Goal: Entertainment & Leisure: Consume media (video, audio)

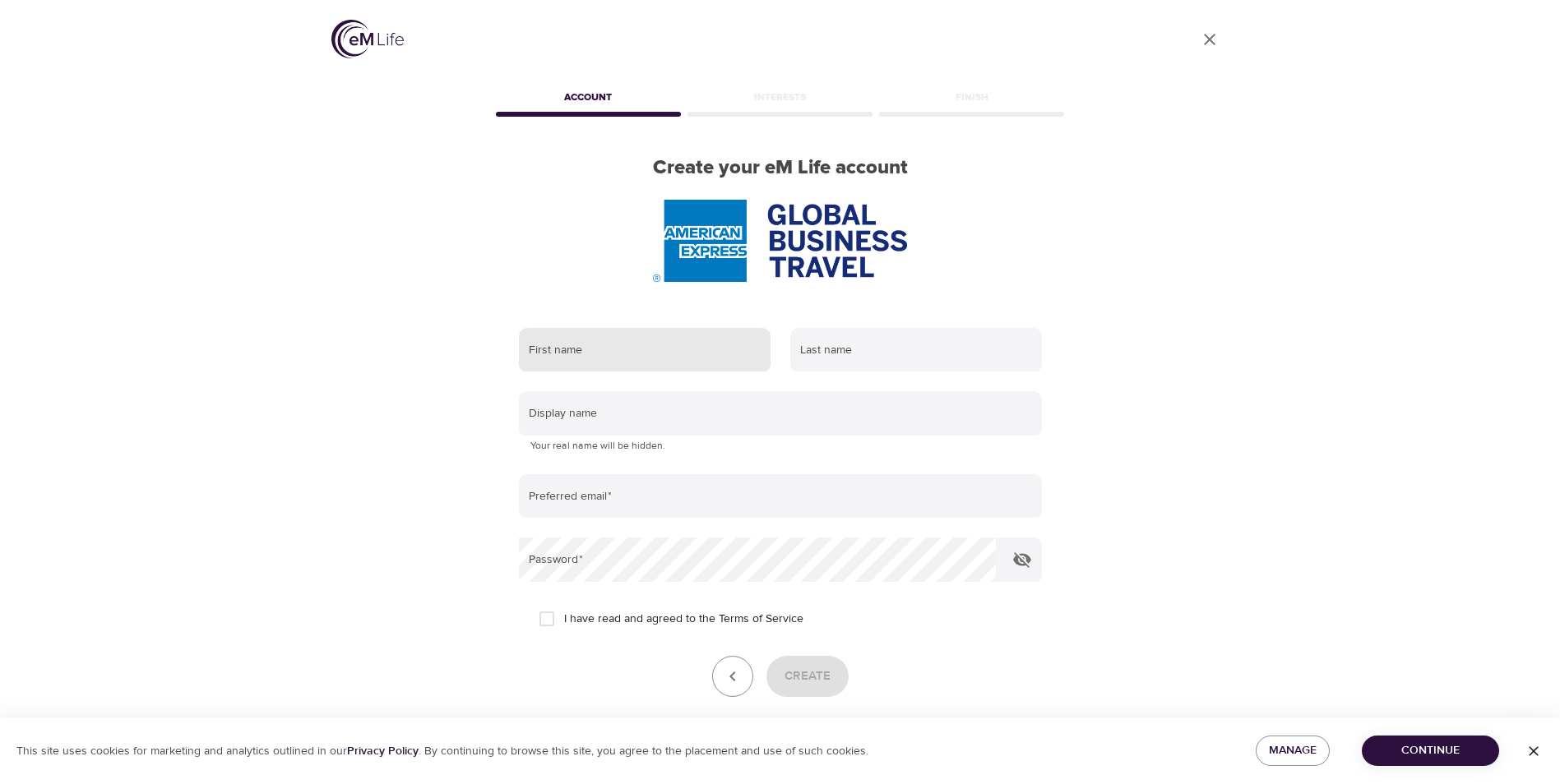
click at [642, 344] on input "text" at bounding box center [645, 350] width 252 height 44
type input "Kahi"
type input "Beaty"
type input "kahi.beaty@amexgbt.com"
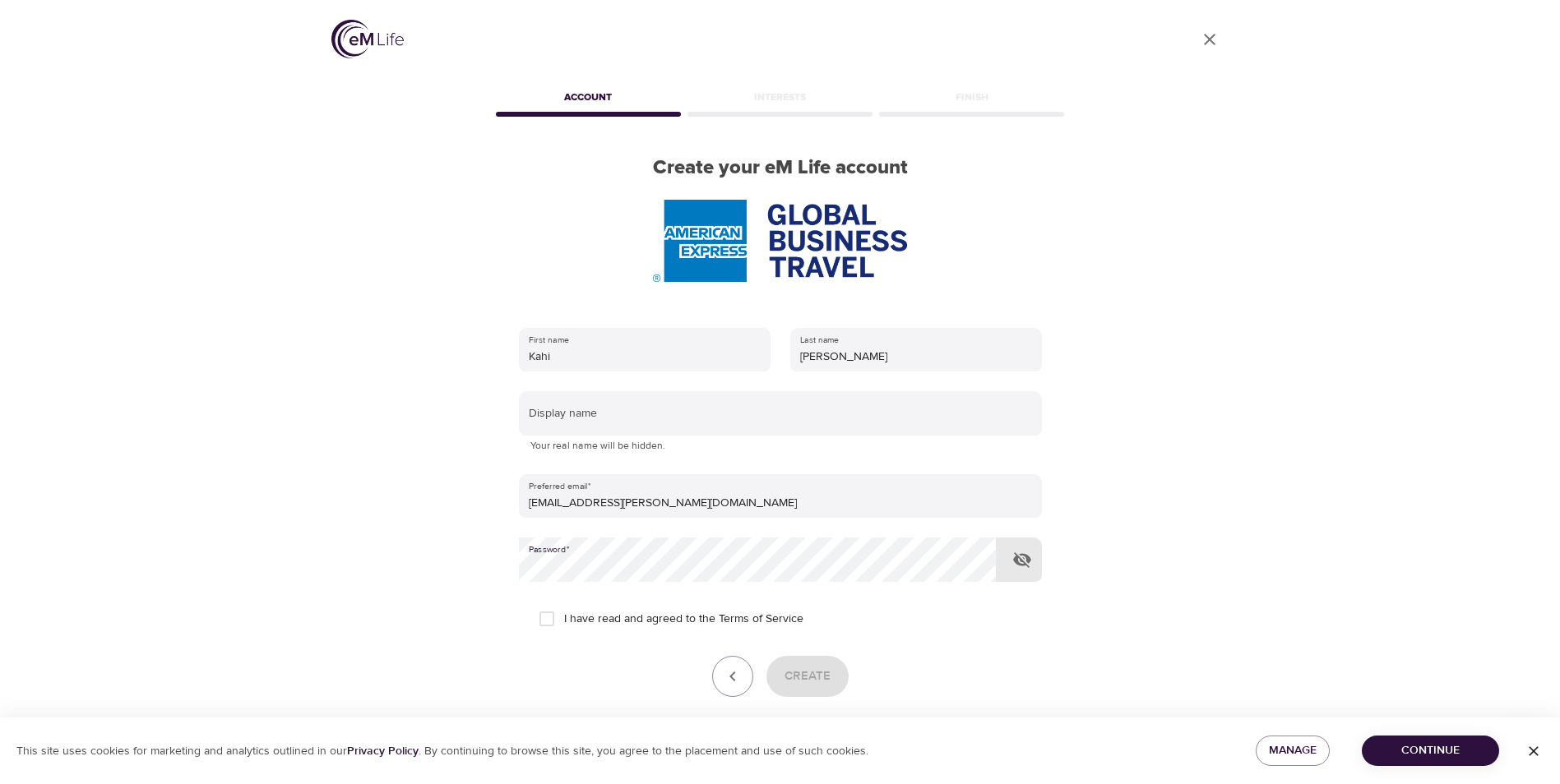
click at [547, 619] on input "I have read and agreed to the Terms of Service" at bounding box center [547, 619] width 34 height 34
checkbox input "true"
click at [835, 681] on button "Create" at bounding box center [807, 677] width 82 height 41
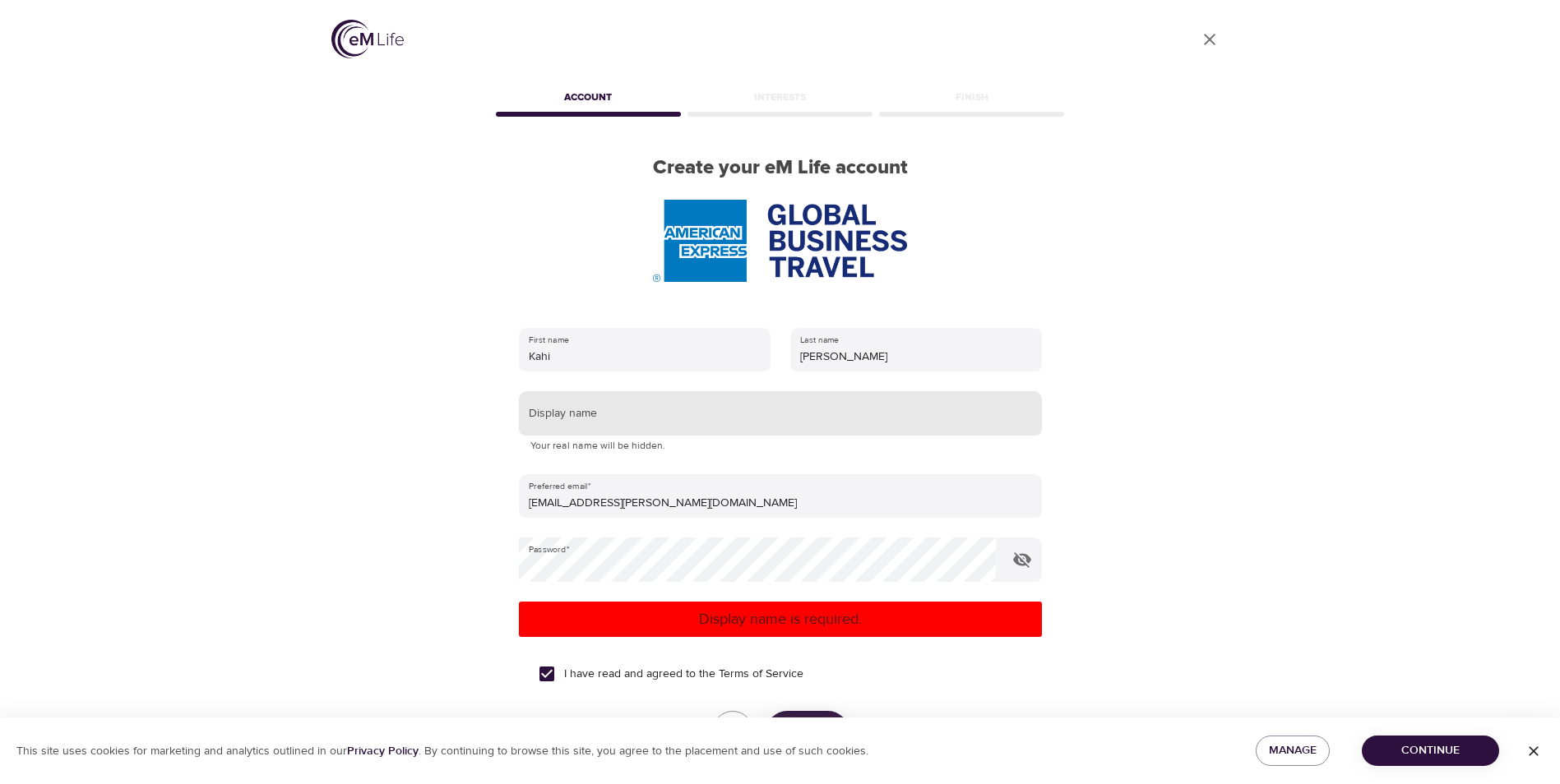
click at [597, 417] on input "text" at bounding box center [780, 413] width 523 height 44
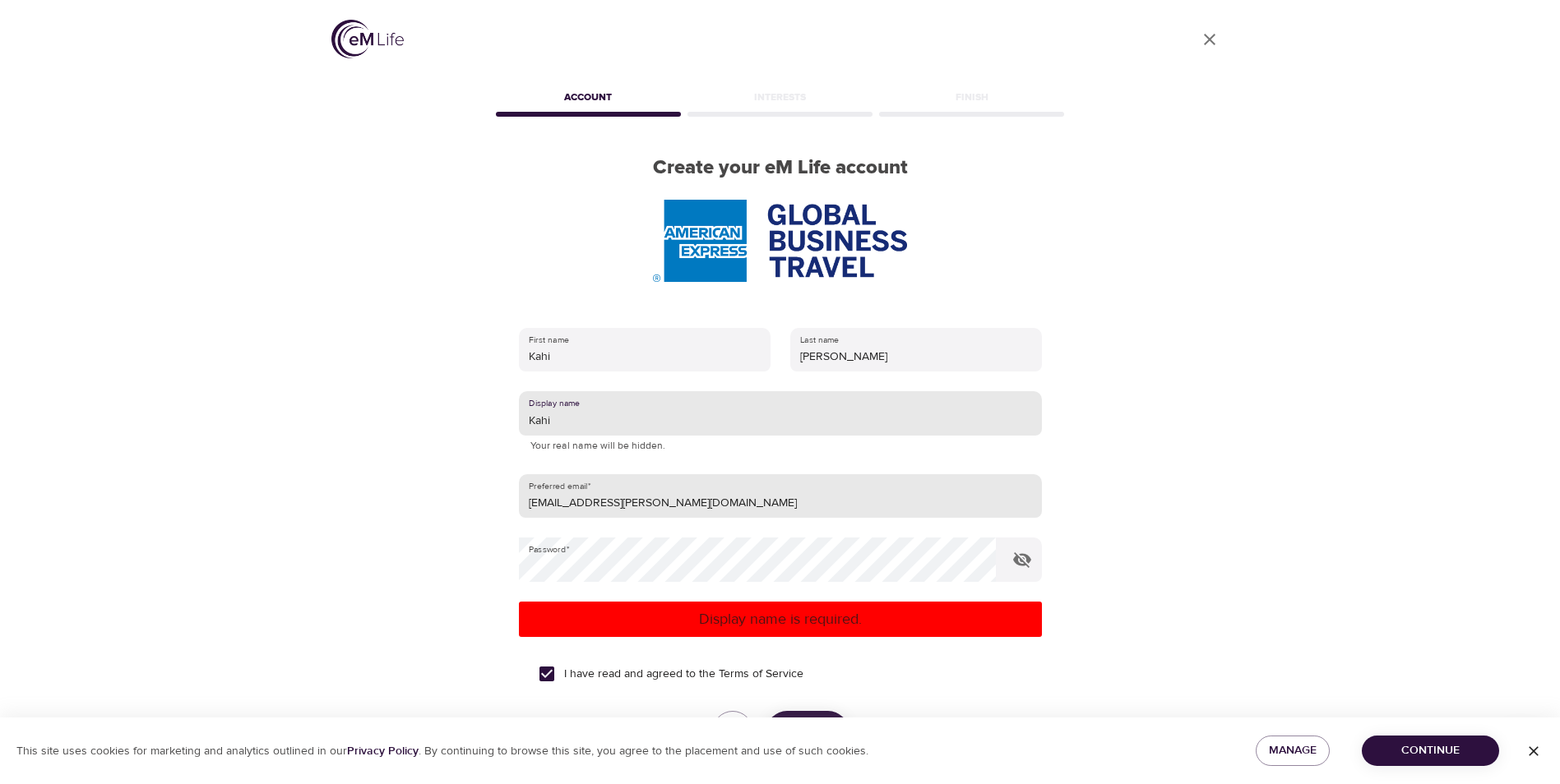
type input "Kahi"
click at [790, 503] on input "kahi.beaty@amexgbt.com" at bounding box center [780, 496] width 523 height 44
click at [1450, 485] on div "User Profile Account Interests Finish Create your eM Life account First name Ka…" at bounding box center [780, 392] width 1560 height 784
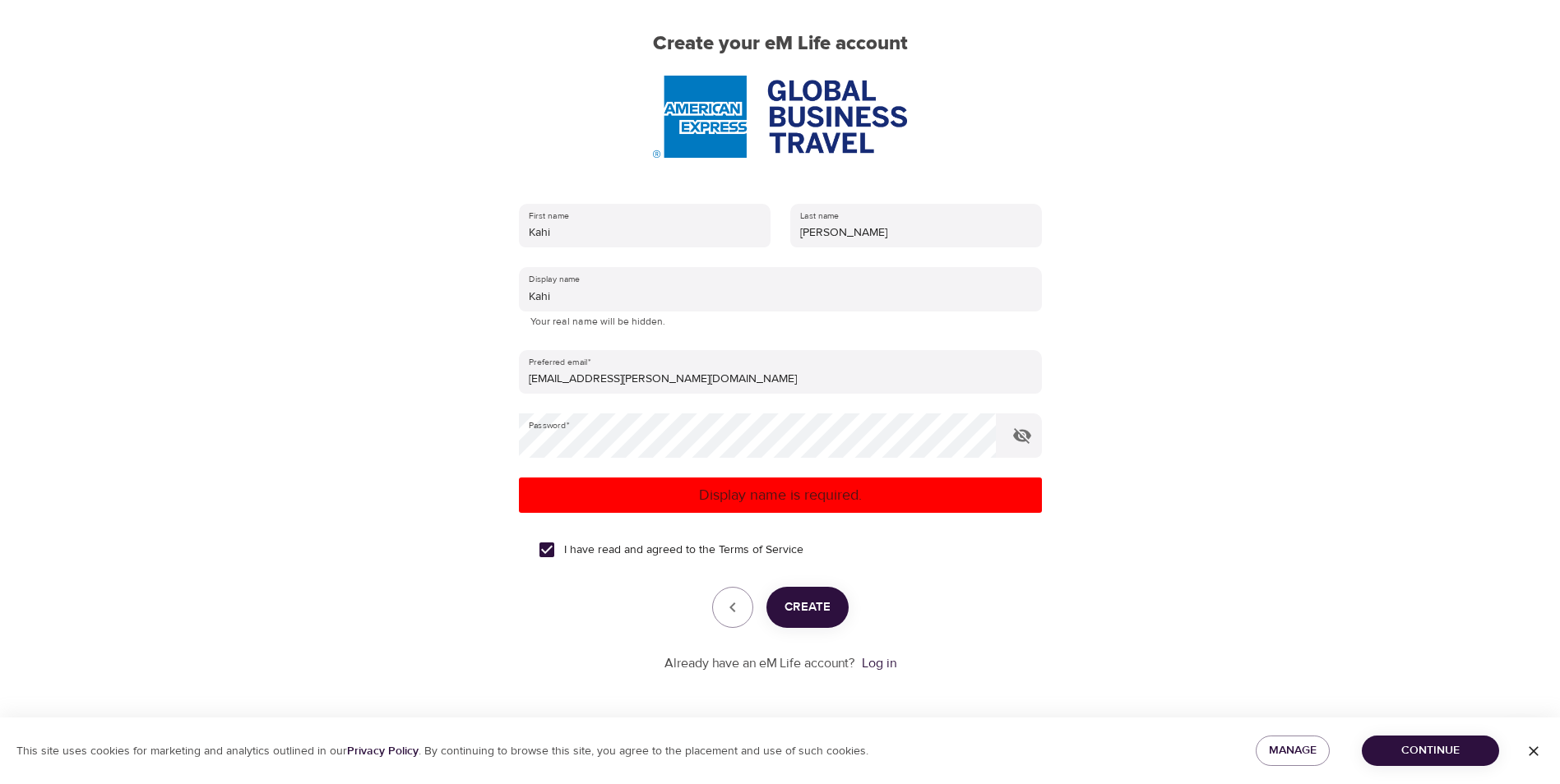
click at [820, 609] on span "Create" at bounding box center [807, 607] width 46 height 21
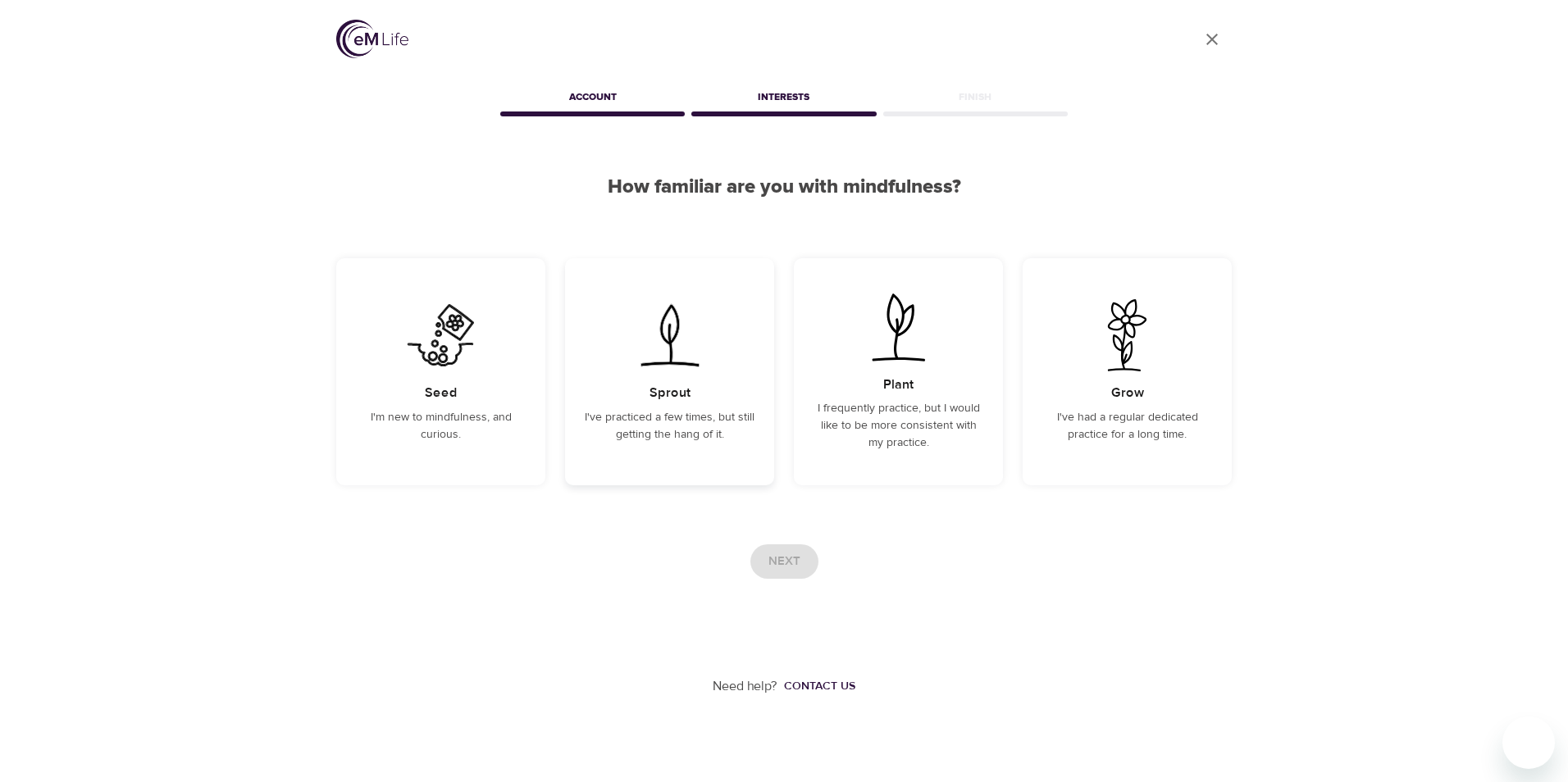
click at [672, 394] on h5 "Sprout" at bounding box center [670, 393] width 41 height 18
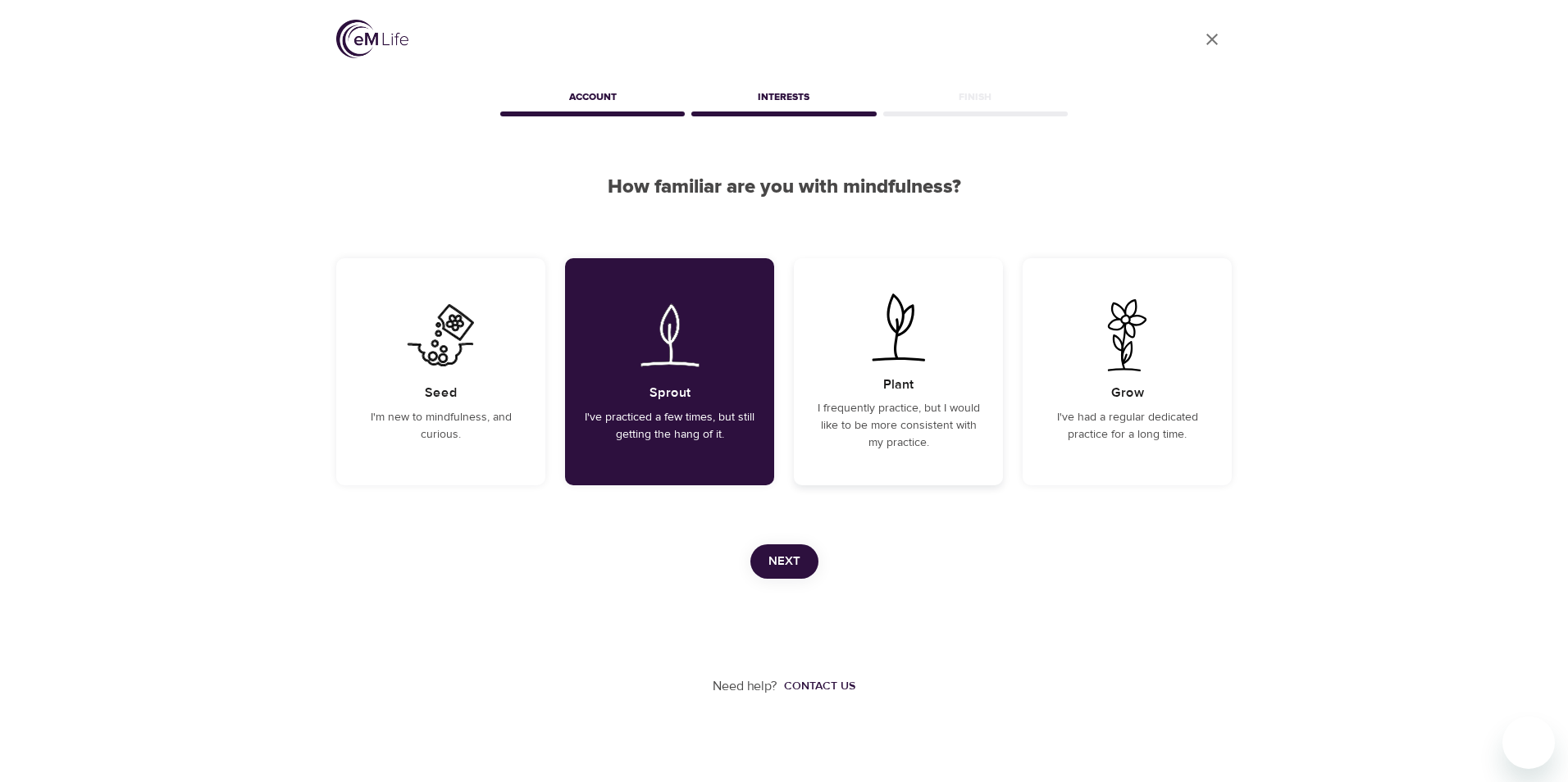
click at [909, 391] on h5 "Plant" at bounding box center [898, 385] width 30 height 18
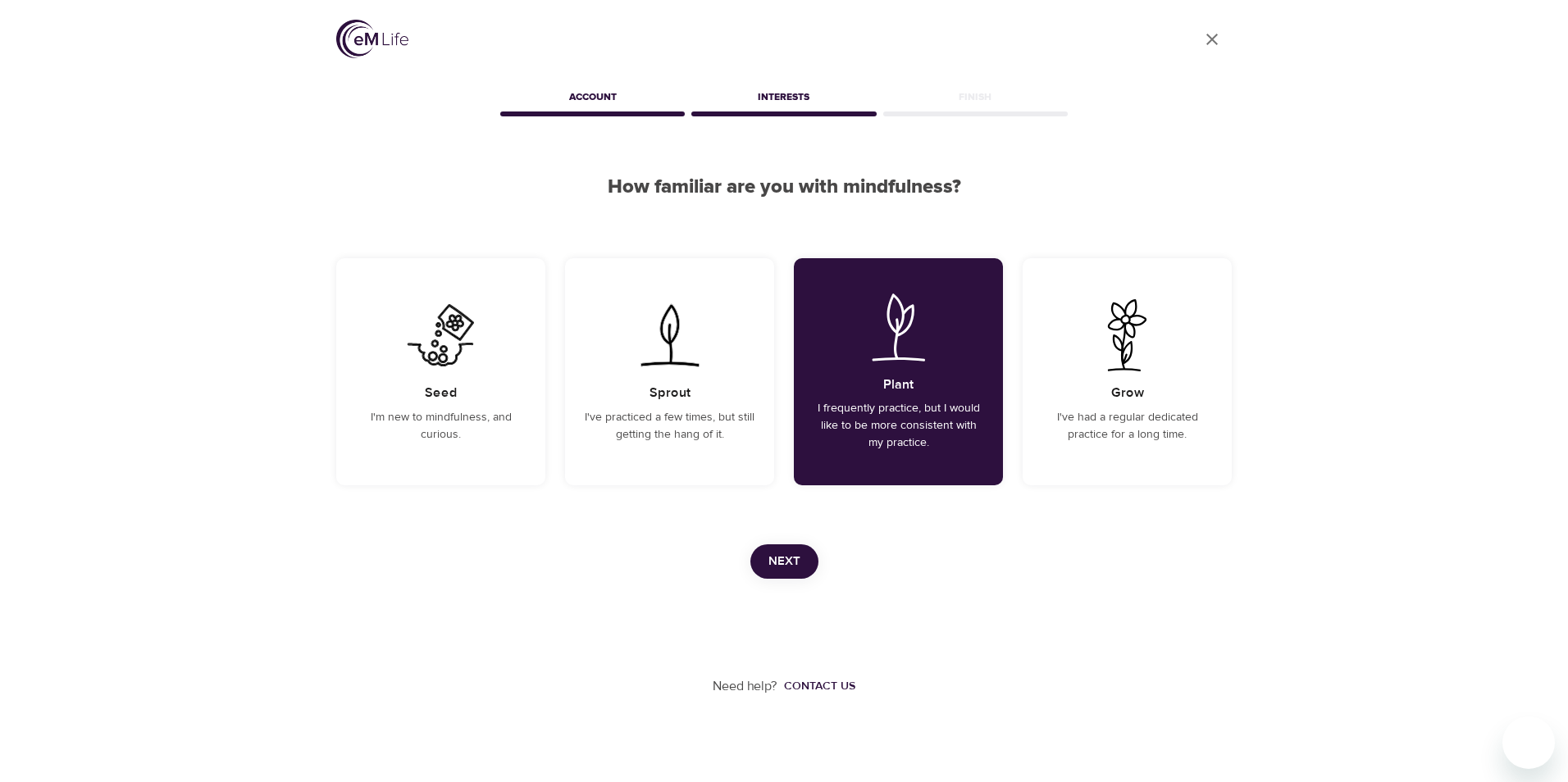
click at [778, 564] on span "Next" at bounding box center [784, 562] width 32 height 21
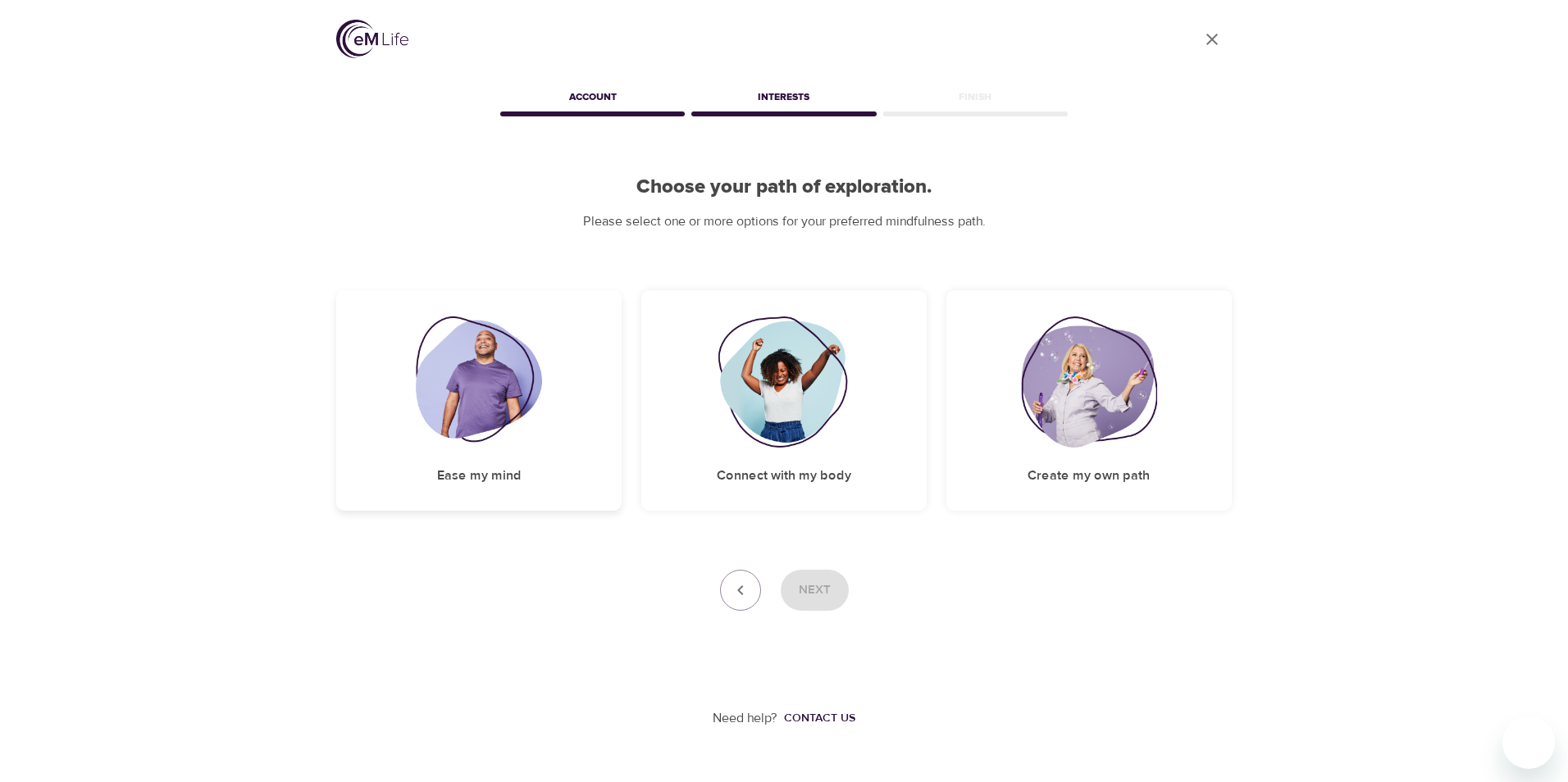
click at [480, 389] on img at bounding box center [480, 382] width 127 height 131
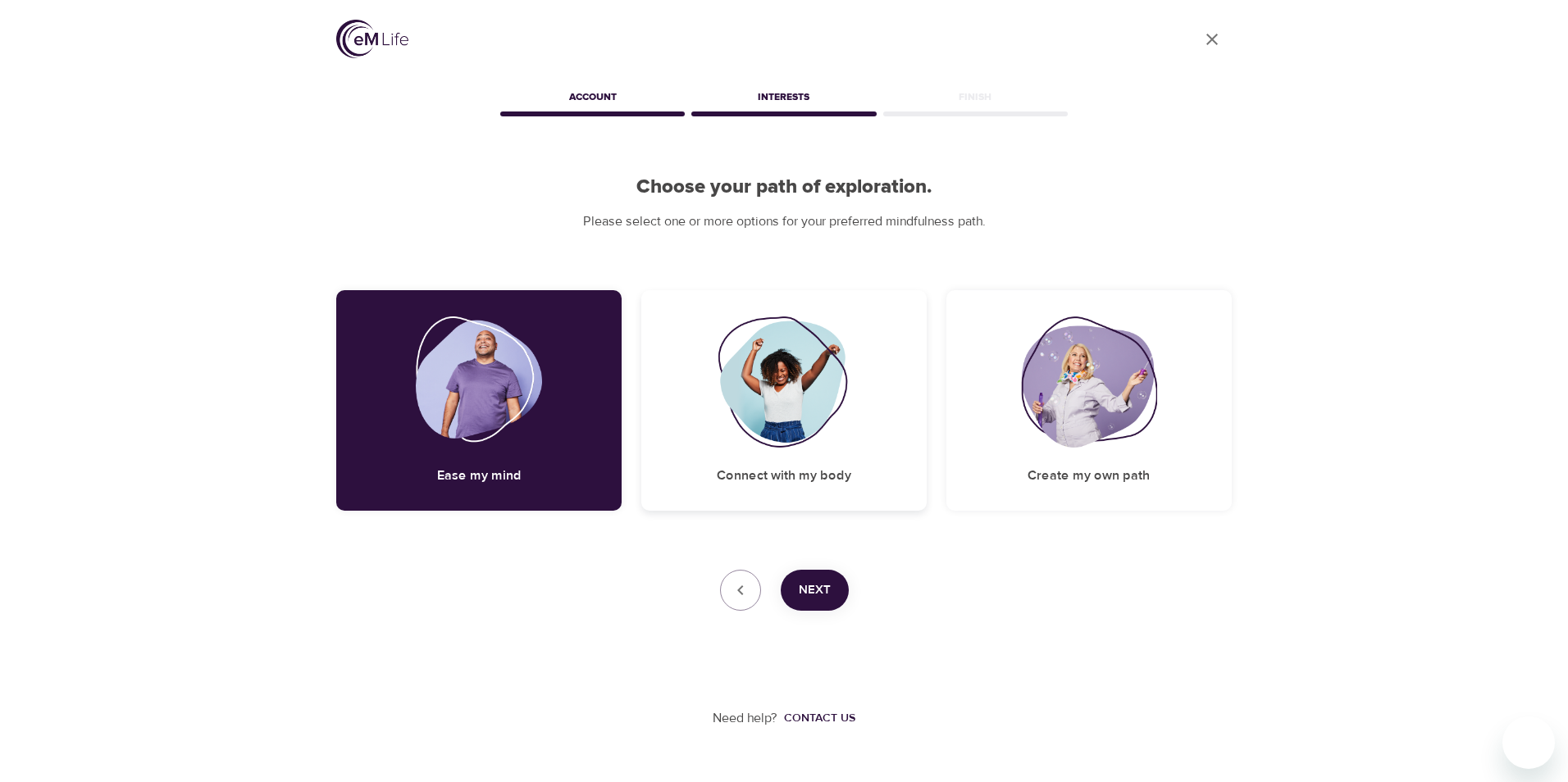
click at [834, 444] on img at bounding box center [784, 382] width 133 height 131
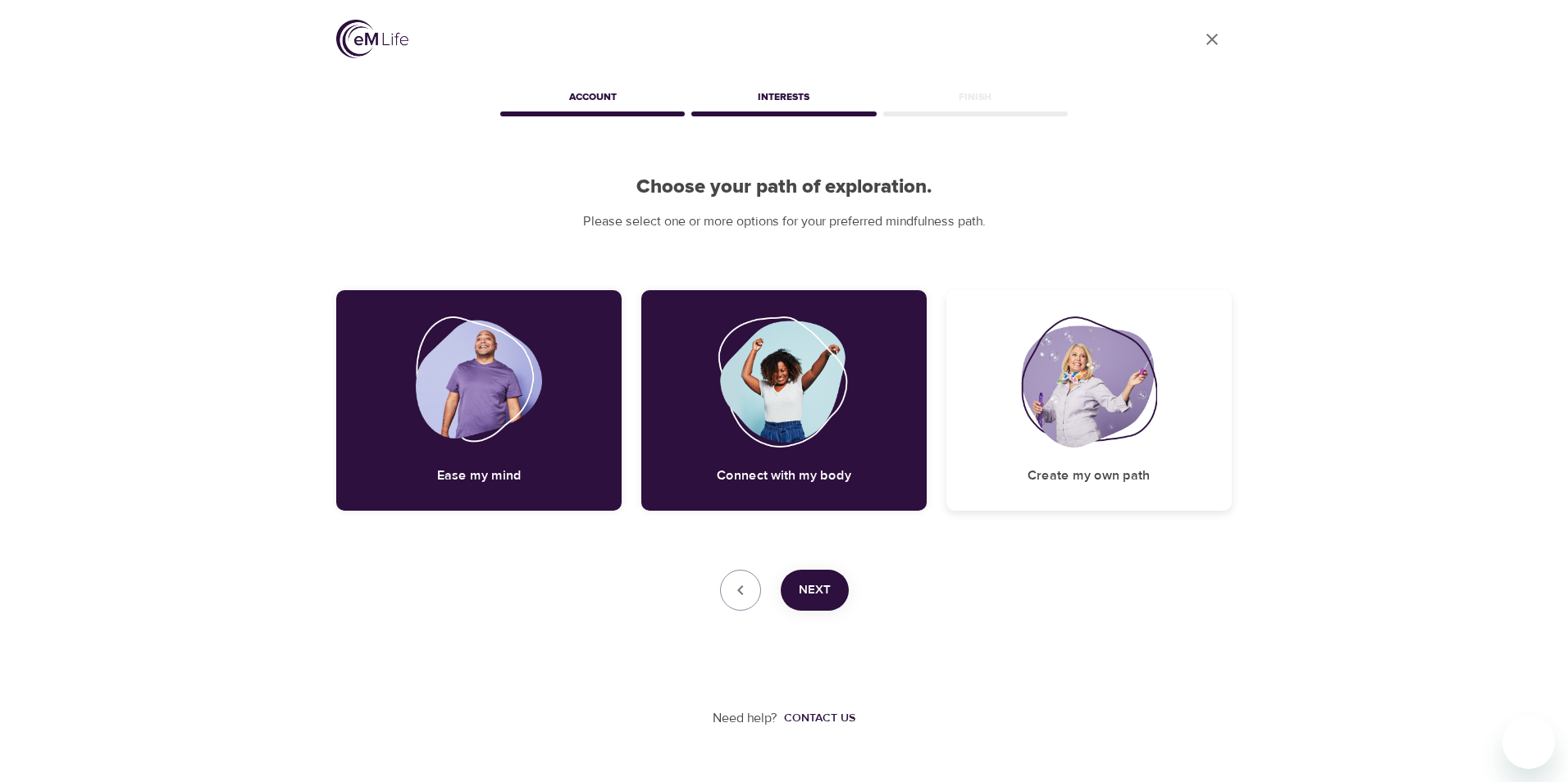
click at [1142, 438] on img at bounding box center [1089, 382] width 137 height 131
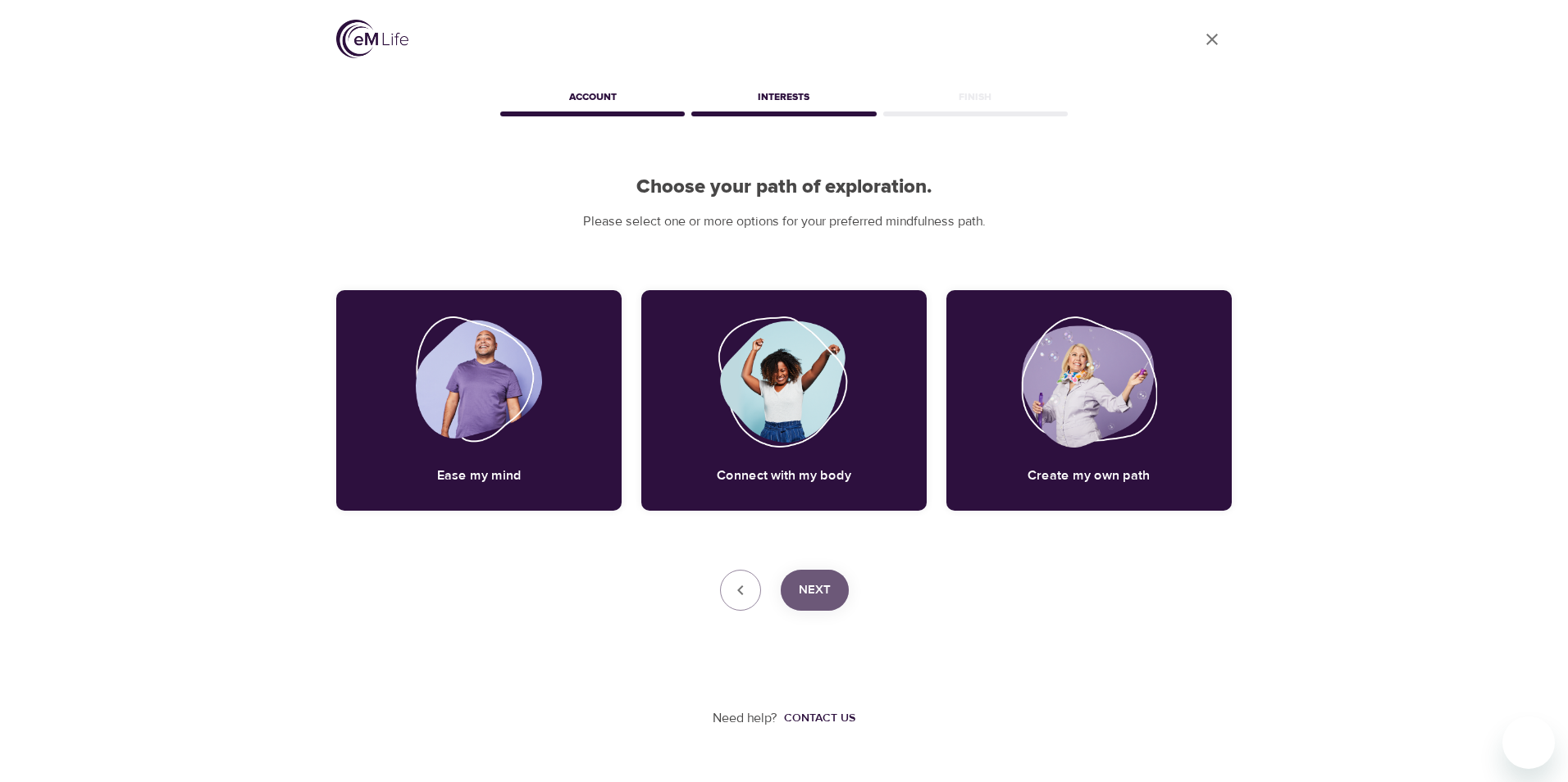
click at [826, 593] on span "Next" at bounding box center [814, 590] width 32 height 21
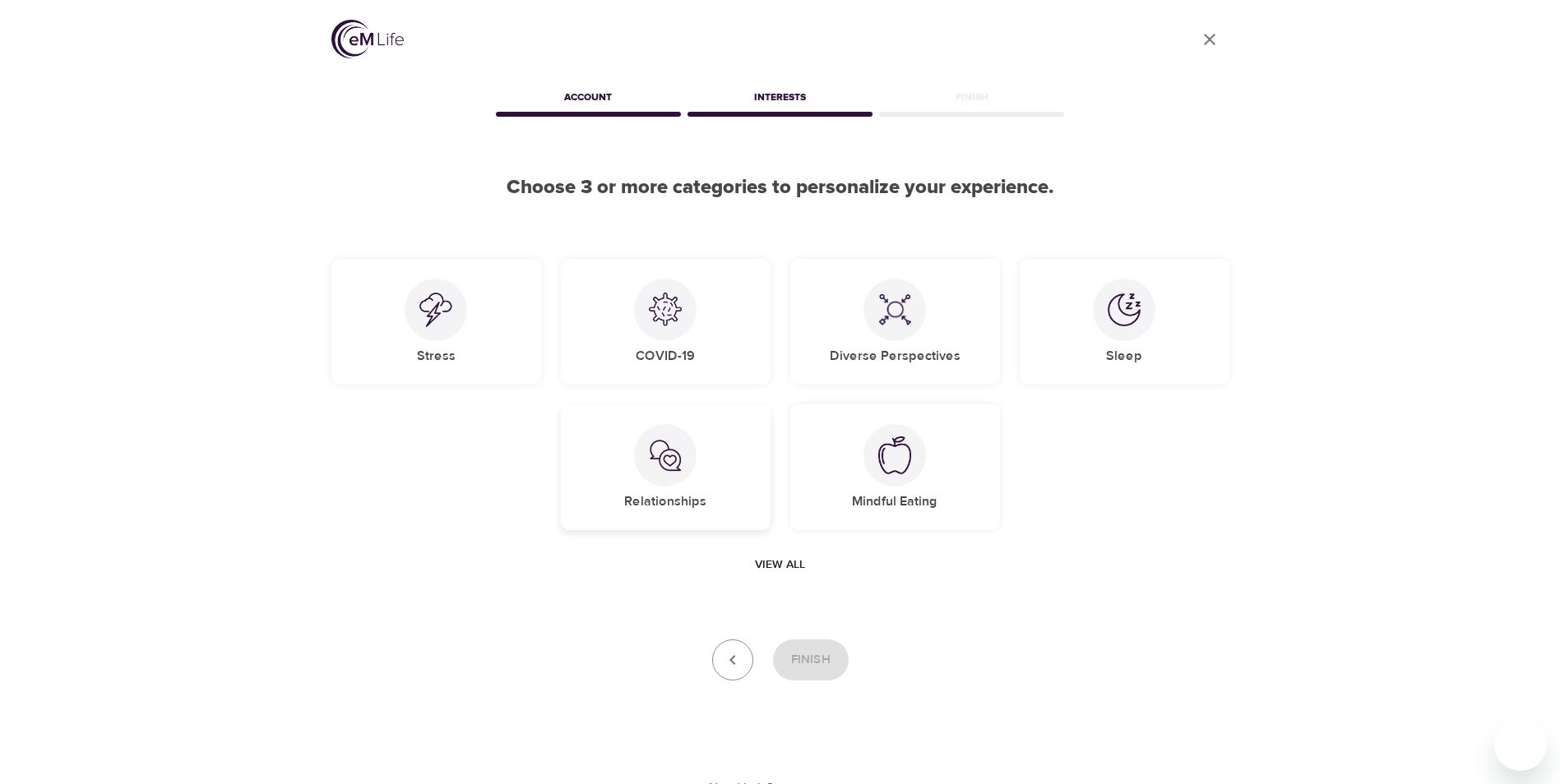
click at [669, 482] on div at bounding box center [666, 456] width 63 height 63
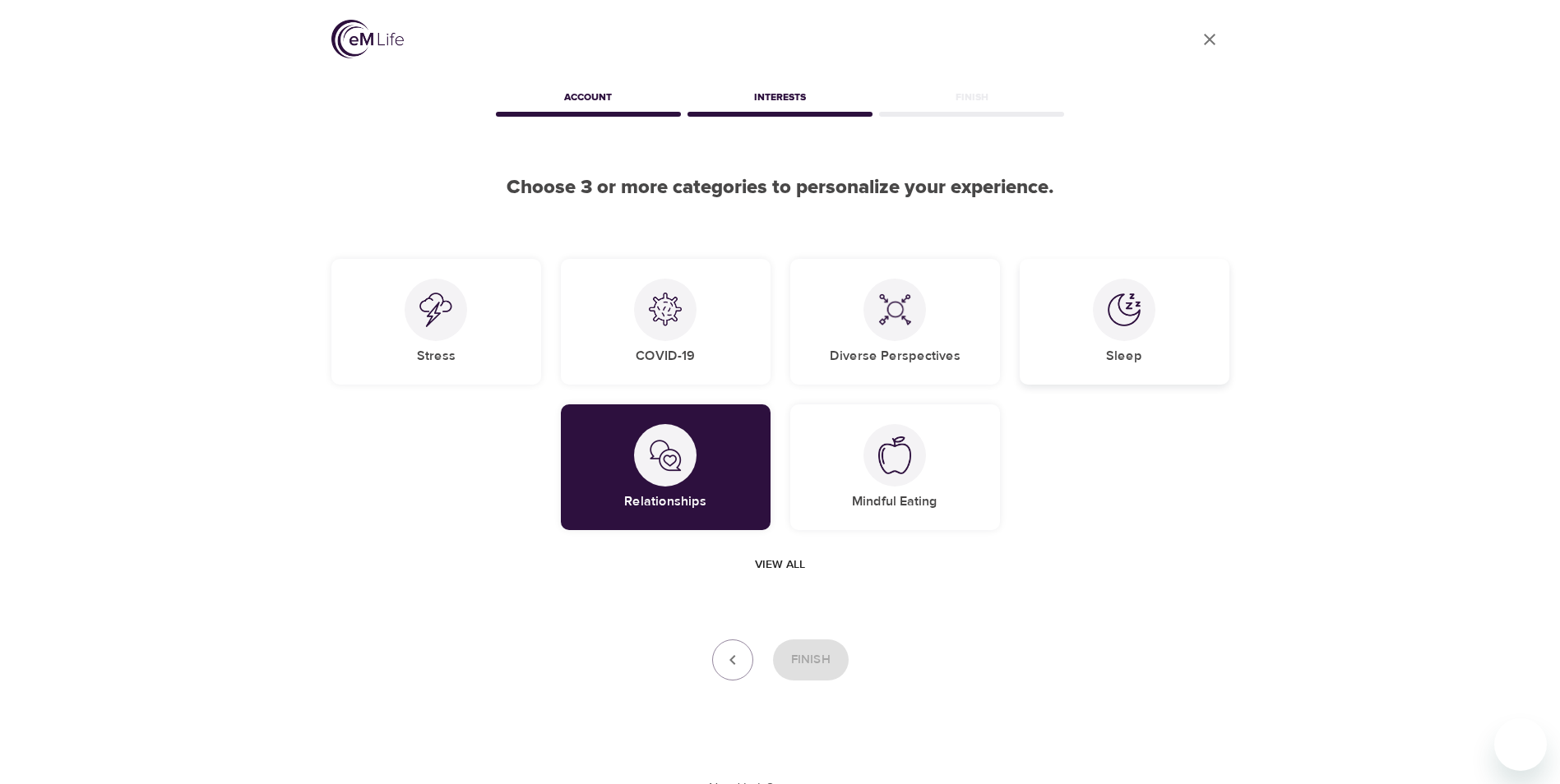
click at [1162, 322] on div "Sleep" at bounding box center [1124, 322] width 210 height 126
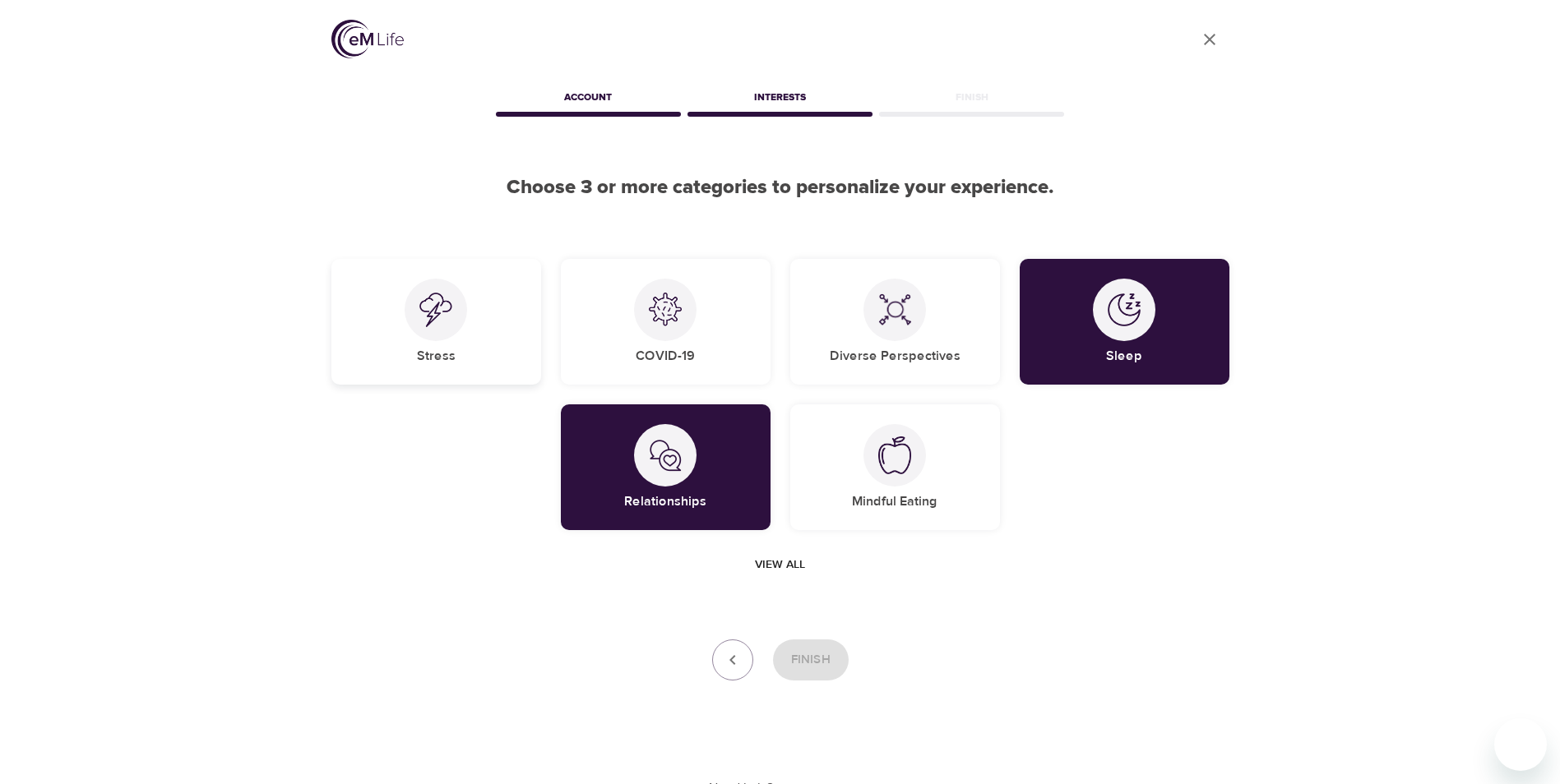
click at [445, 319] on img at bounding box center [436, 310] width 33 height 34
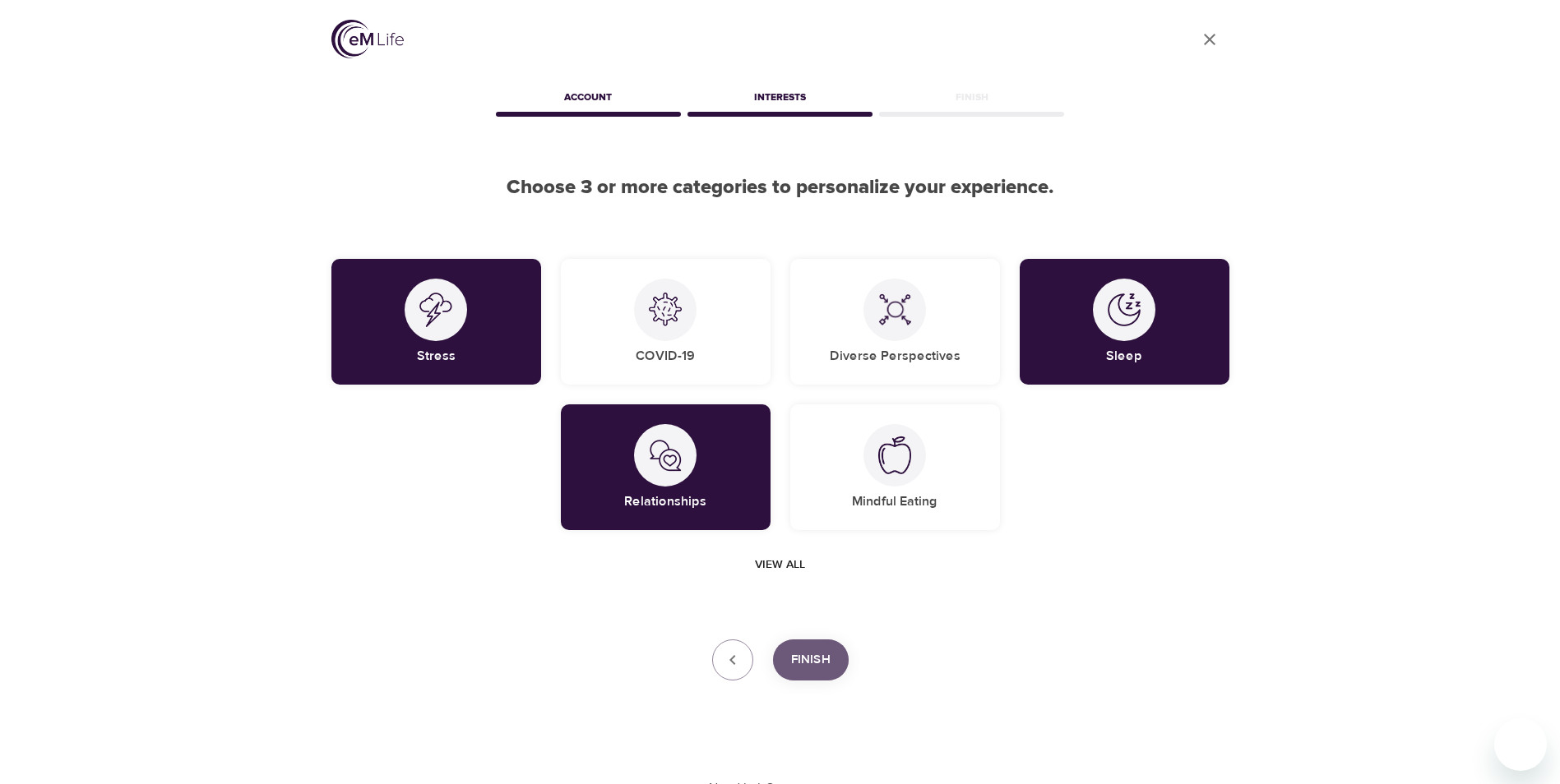
click at [827, 665] on span "Finish" at bounding box center [810, 660] width 40 height 21
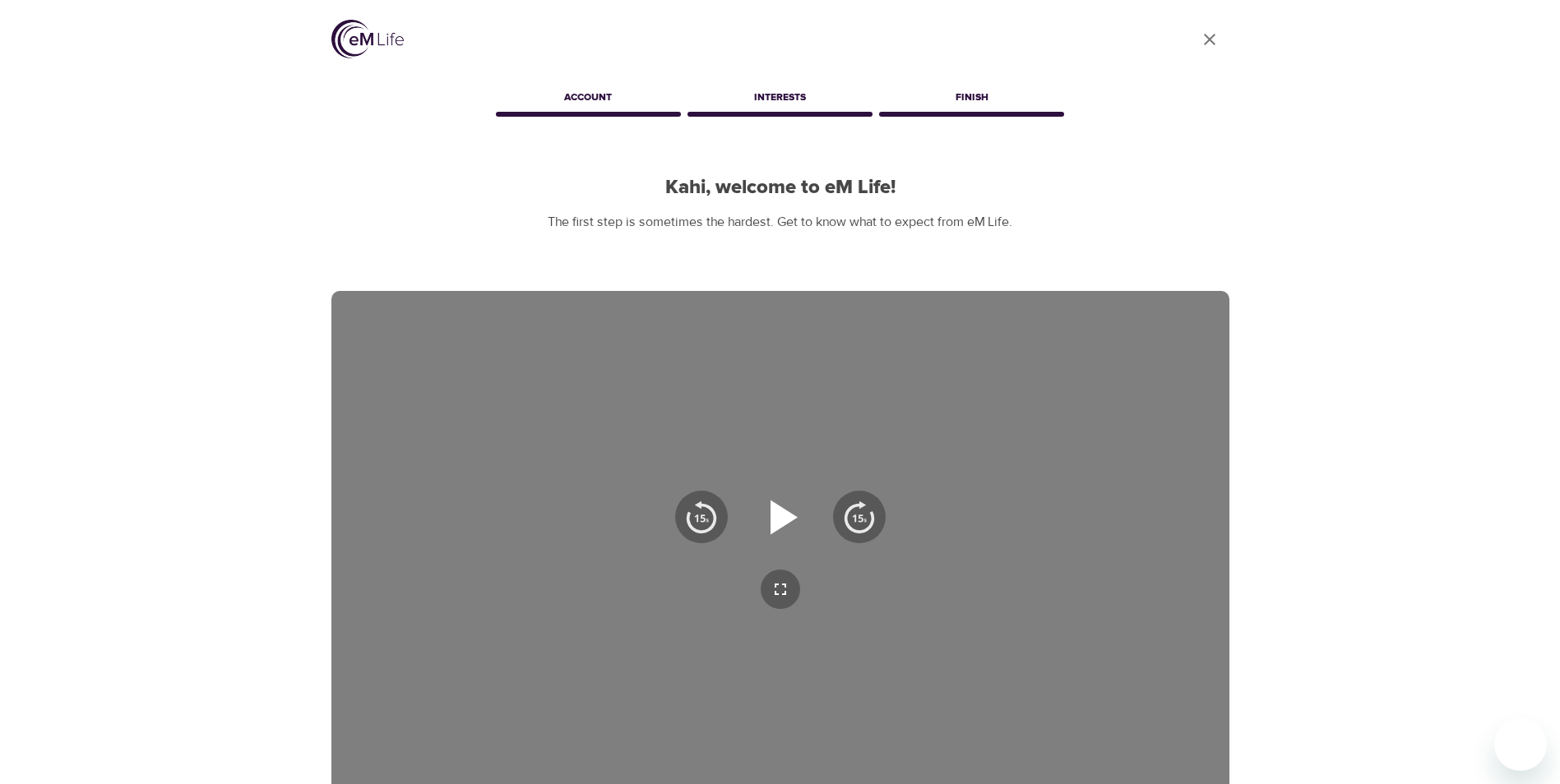
click at [784, 520] on icon "button" at bounding box center [783, 517] width 27 height 34
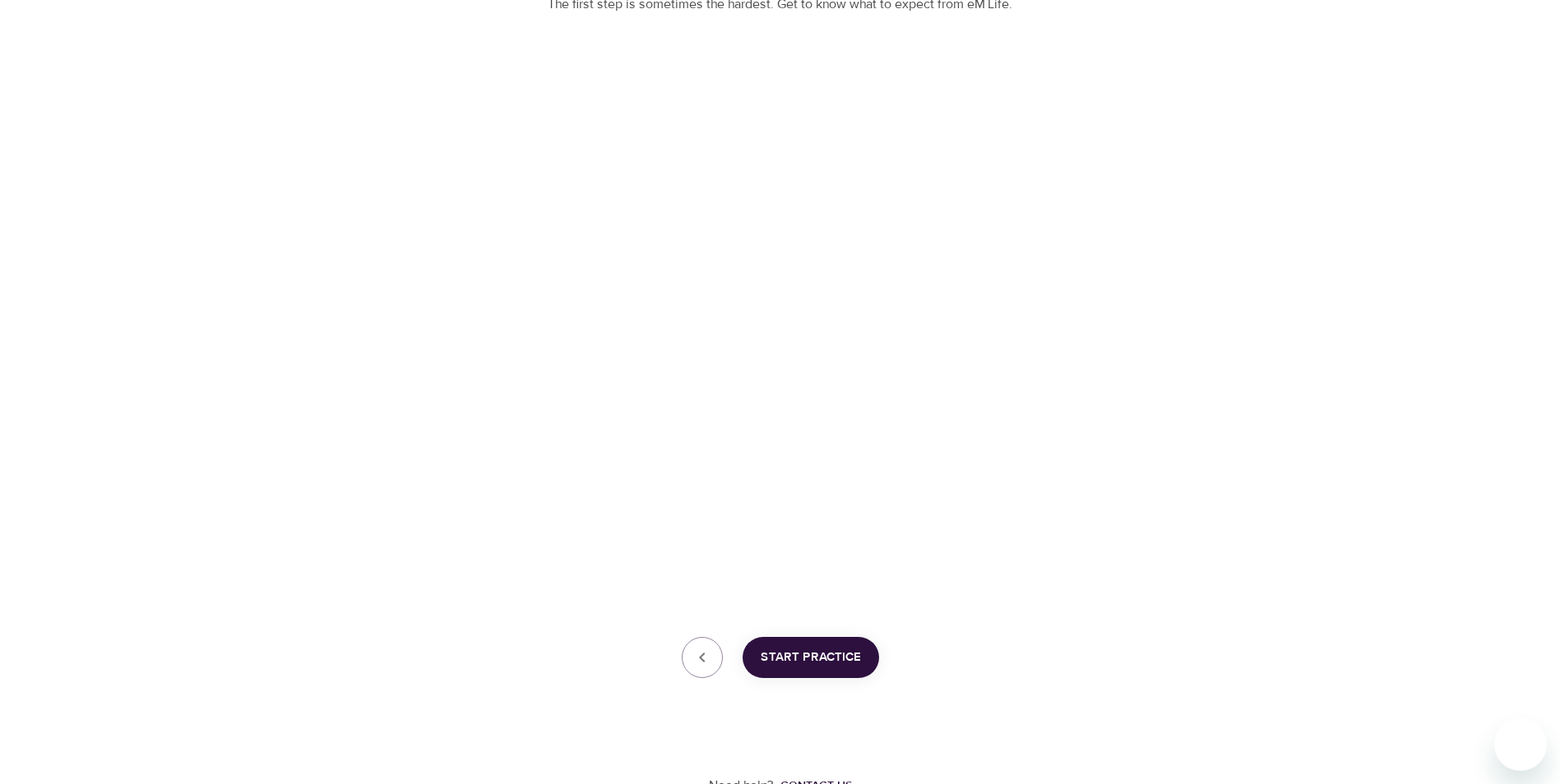
scroll to position [229, 0]
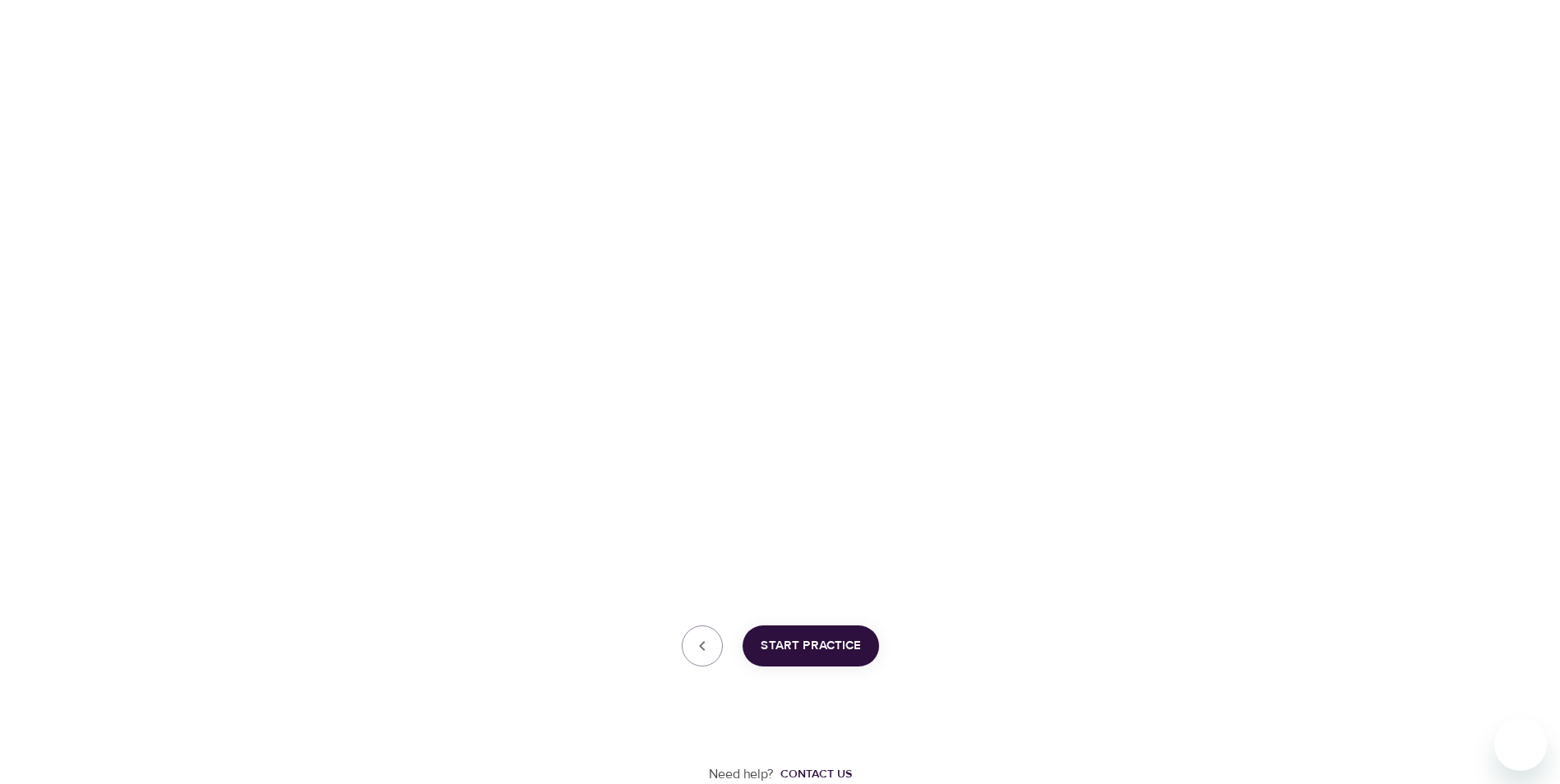
click at [841, 650] on span "Start Practice" at bounding box center [811, 645] width 100 height 21
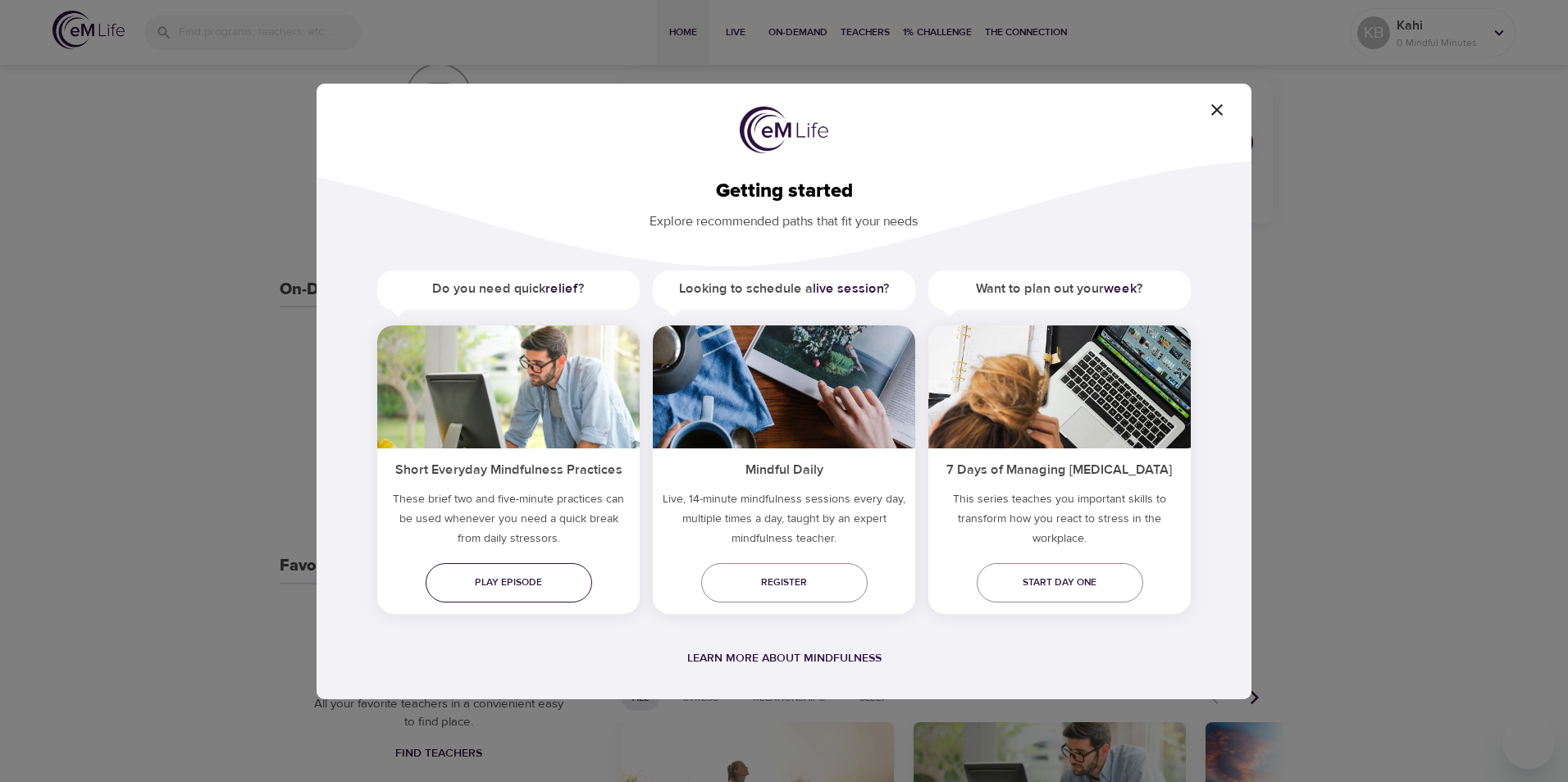
click at [495, 583] on span "Play episode" at bounding box center [509, 582] width 140 height 18
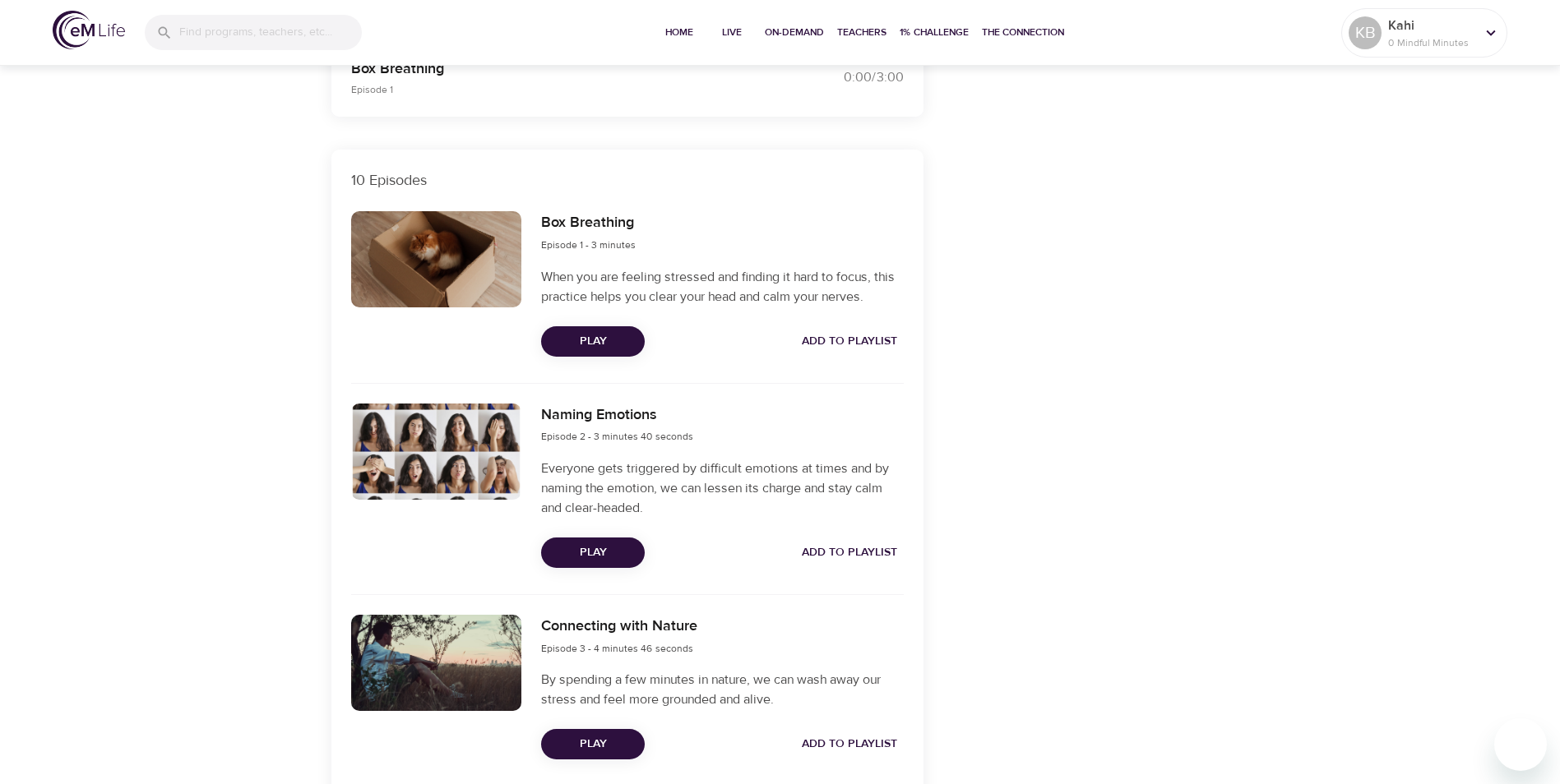
scroll to position [494, 0]
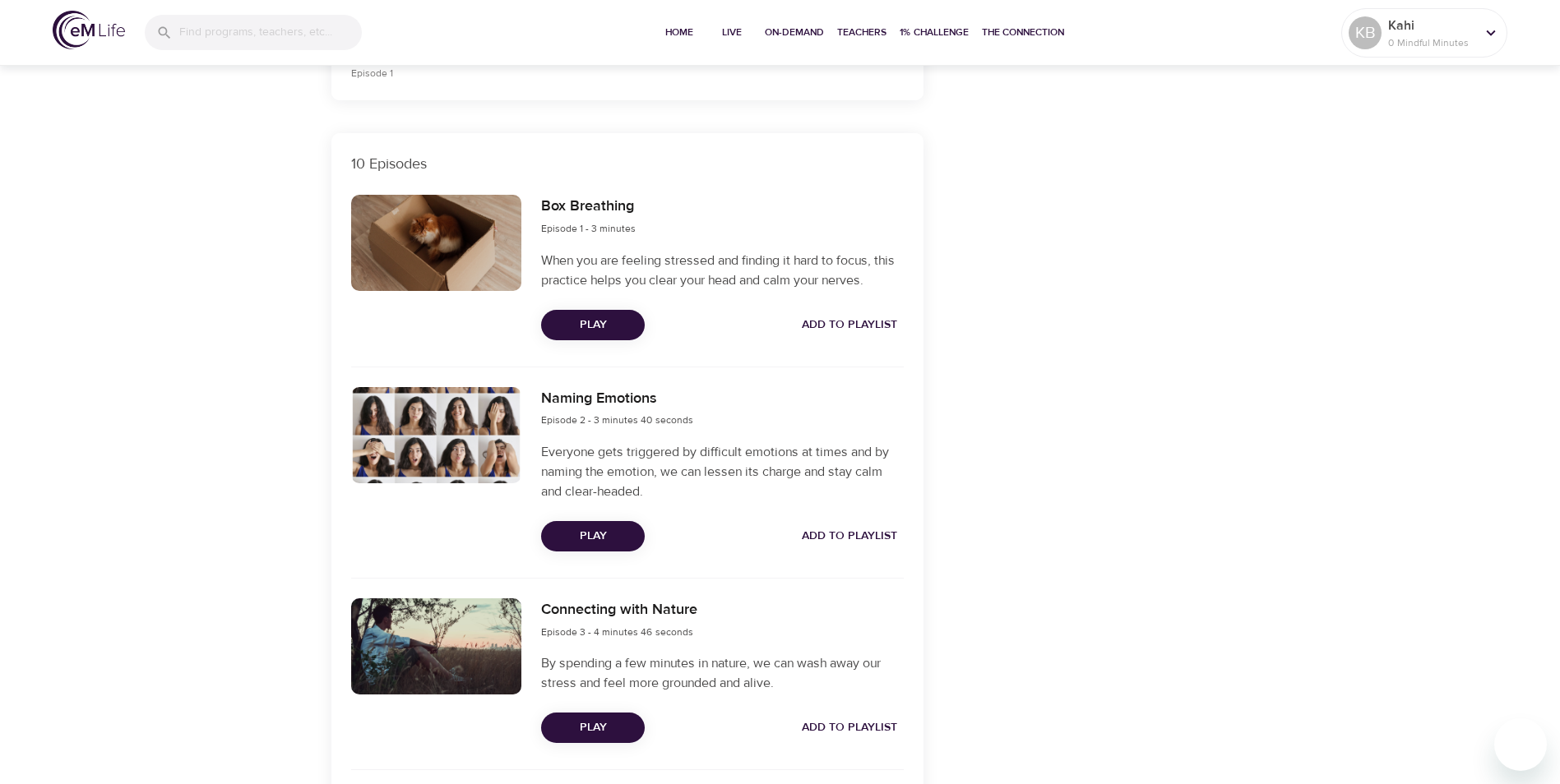
click at [582, 329] on span "Play" at bounding box center [593, 325] width 78 height 20
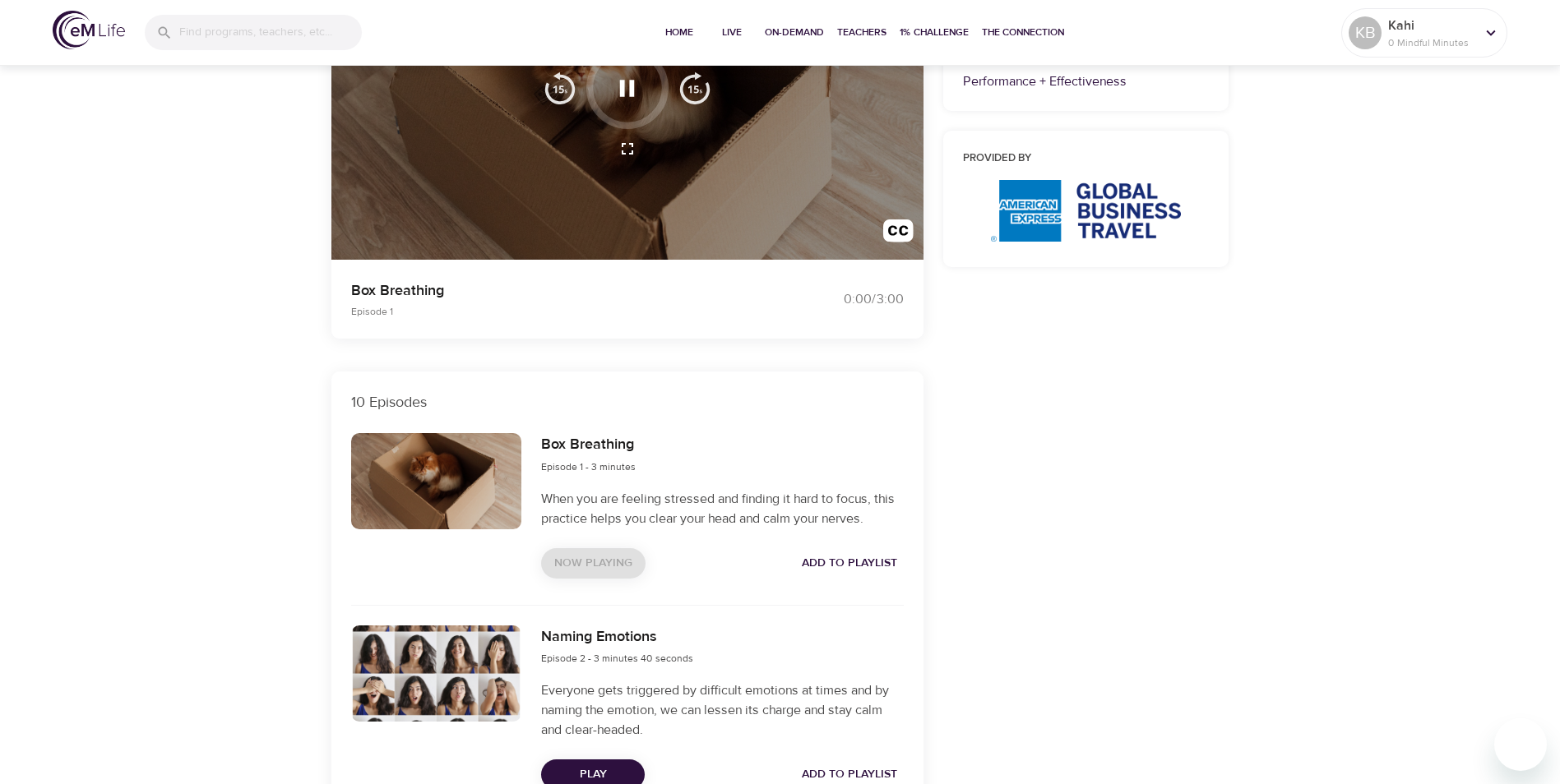
scroll to position [0, 0]
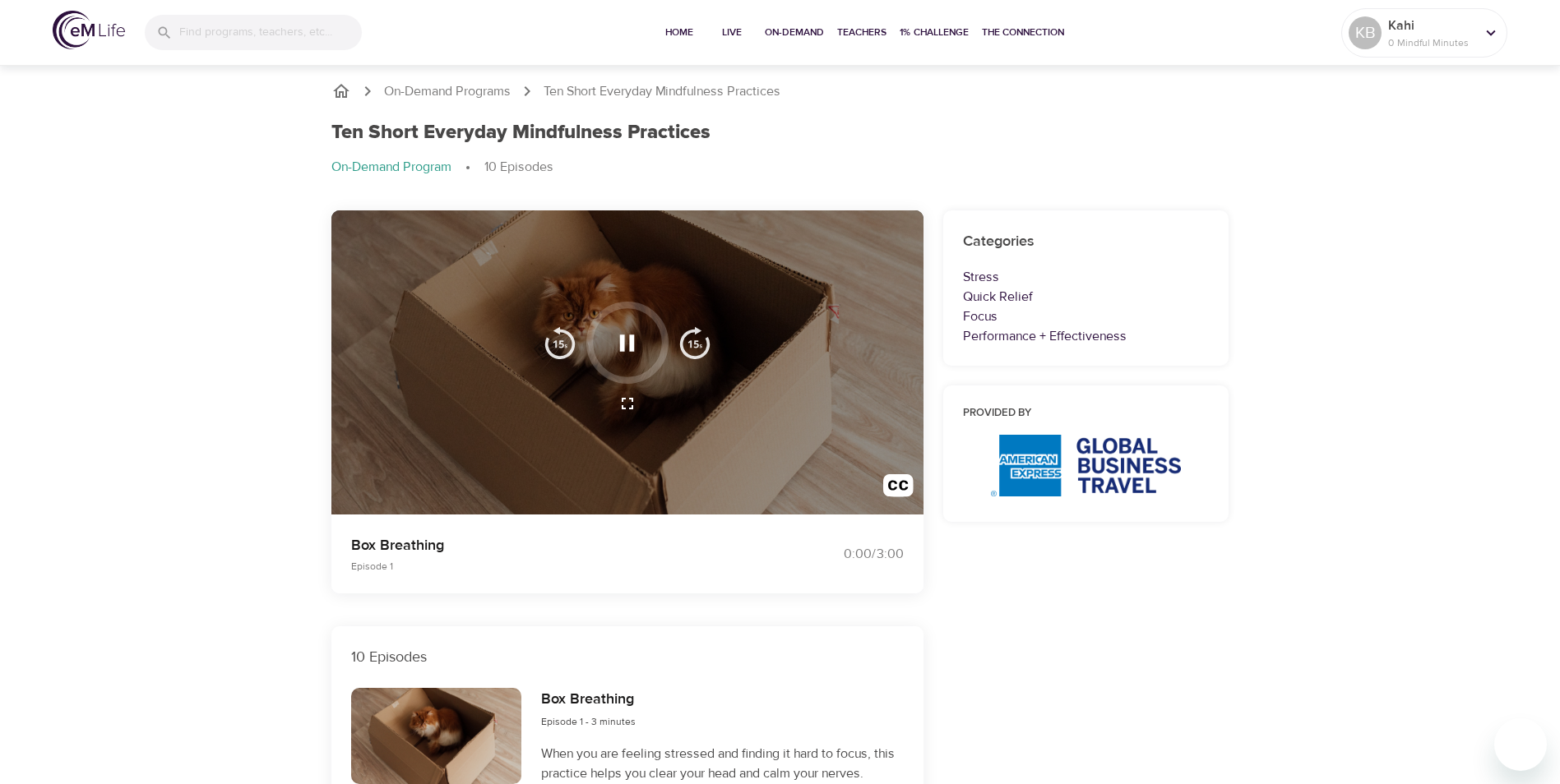
click at [635, 349] on icon "button" at bounding box center [627, 343] width 29 height 29
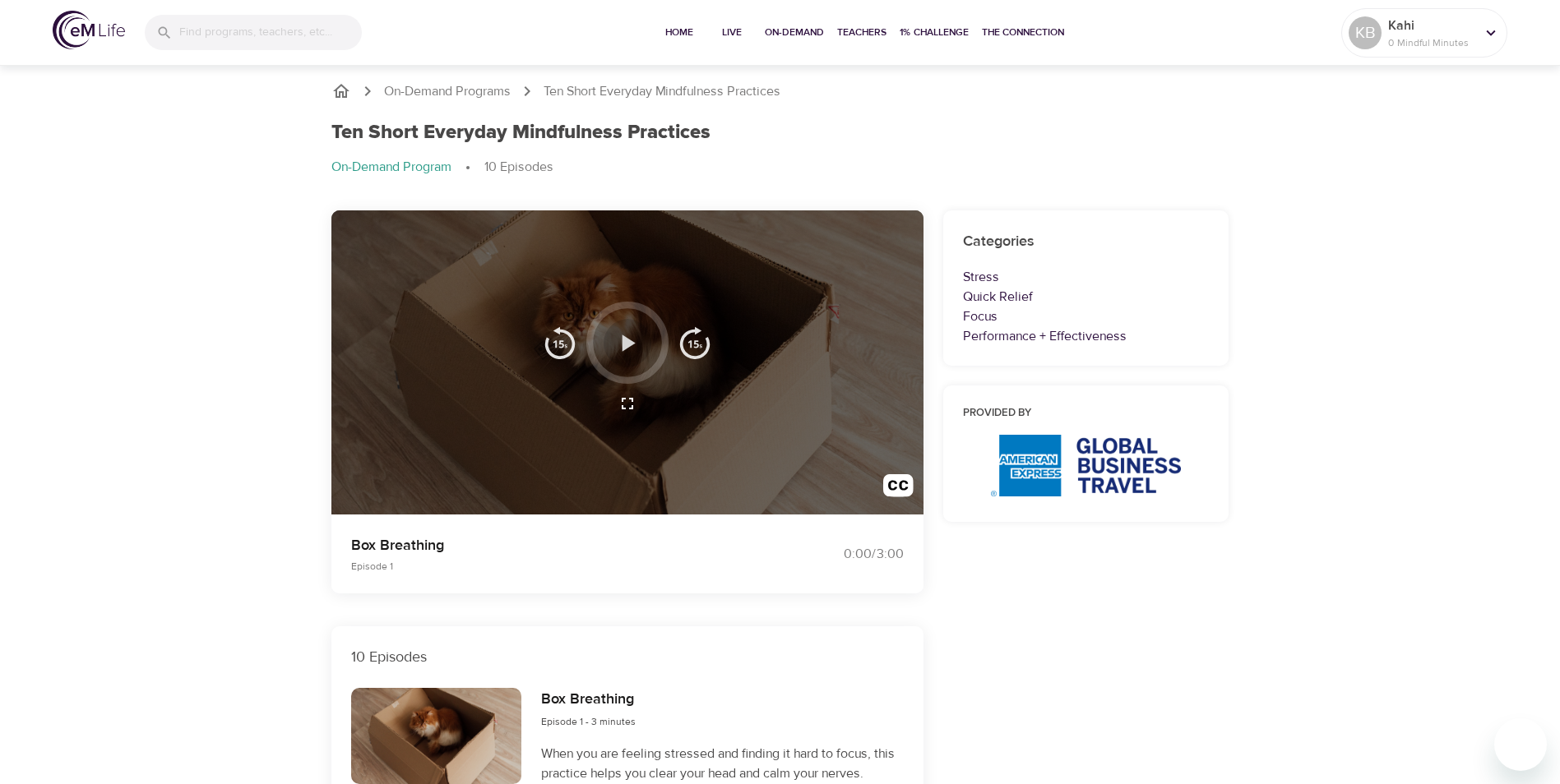
click at [621, 334] on icon "button" at bounding box center [627, 343] width 29 height 29
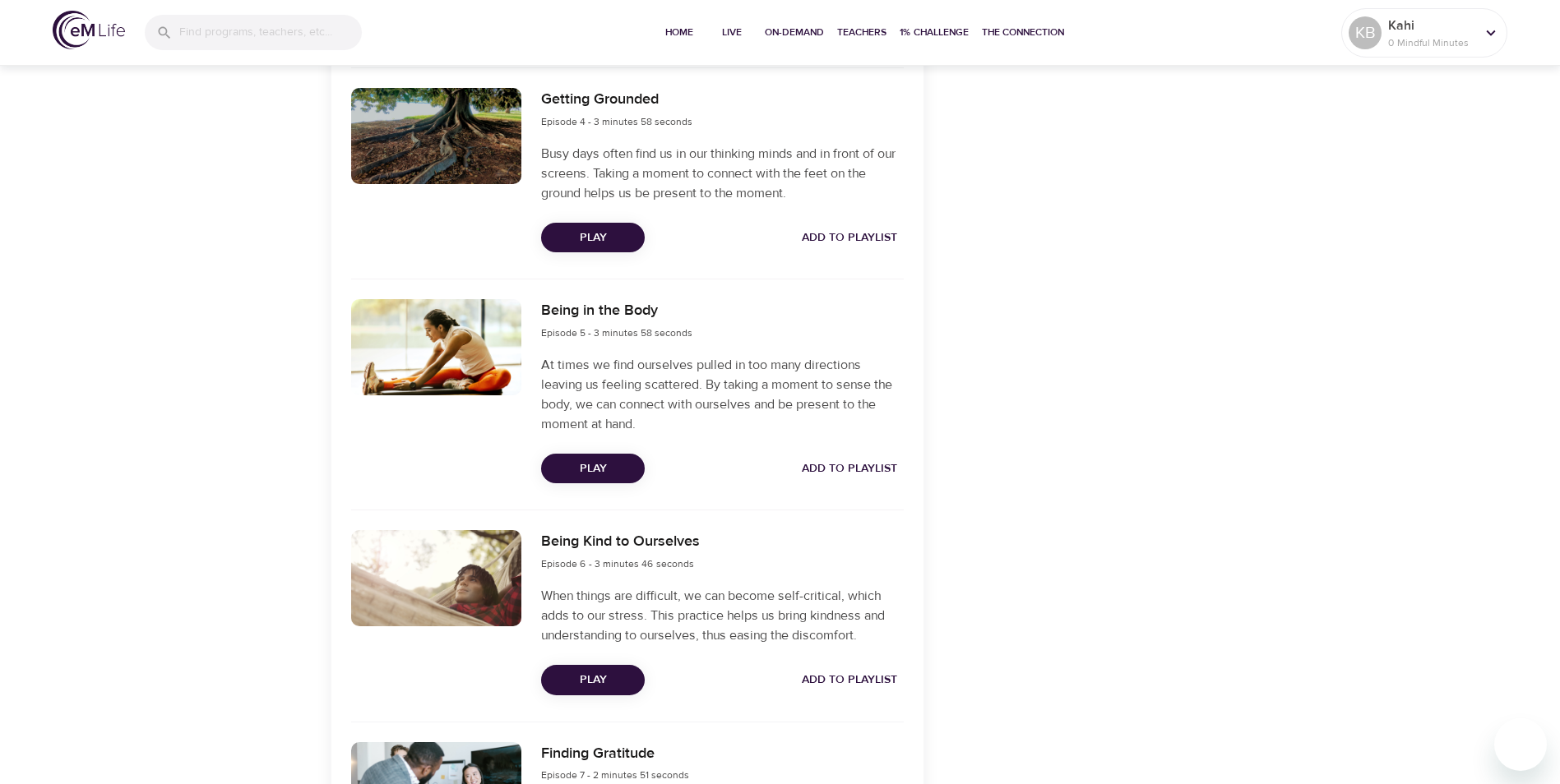
scroll to position [1233, 0]
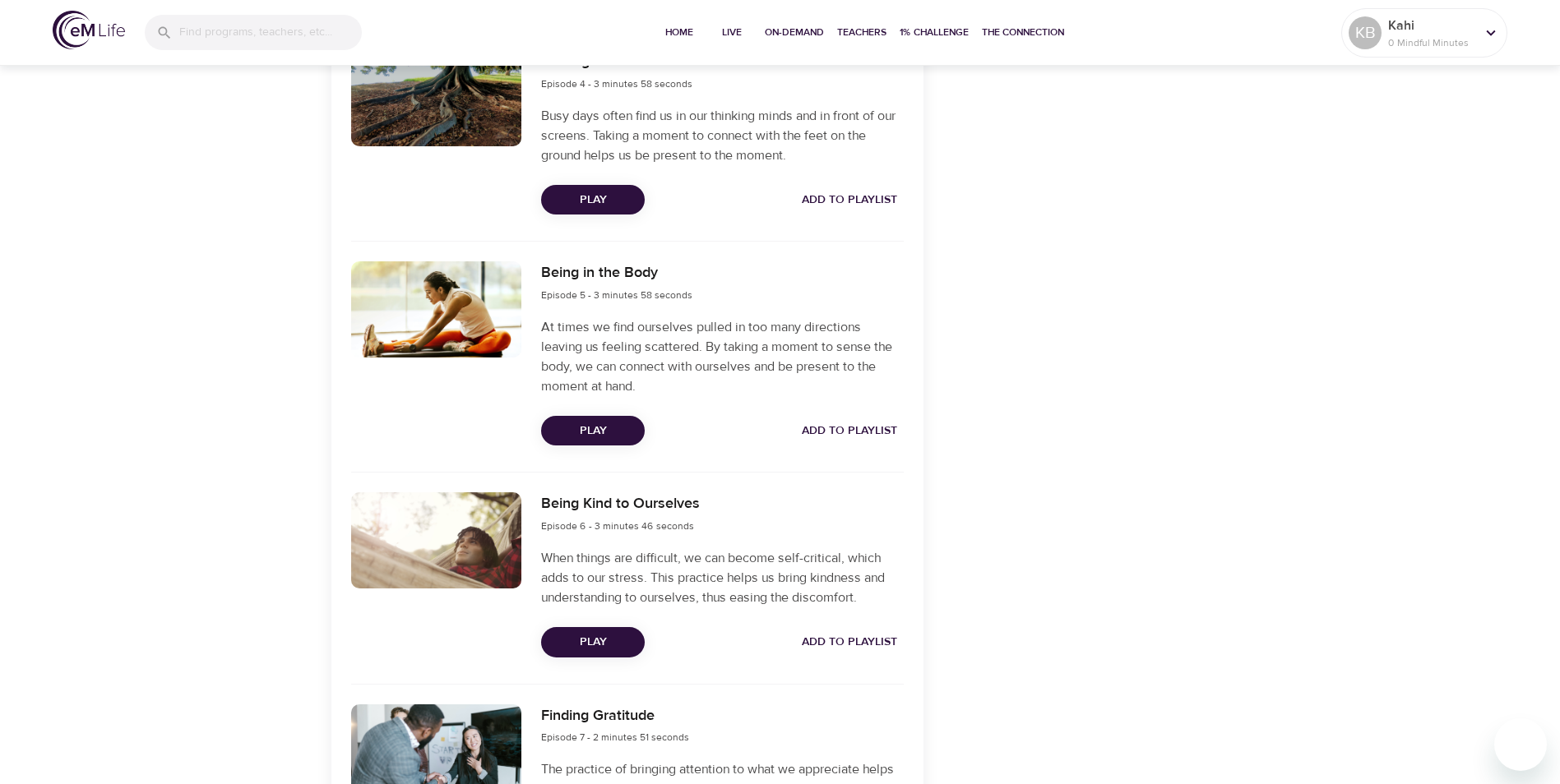
click at [606, 639] on span "Play" at bounding box center [593, 643] width 78 height 20
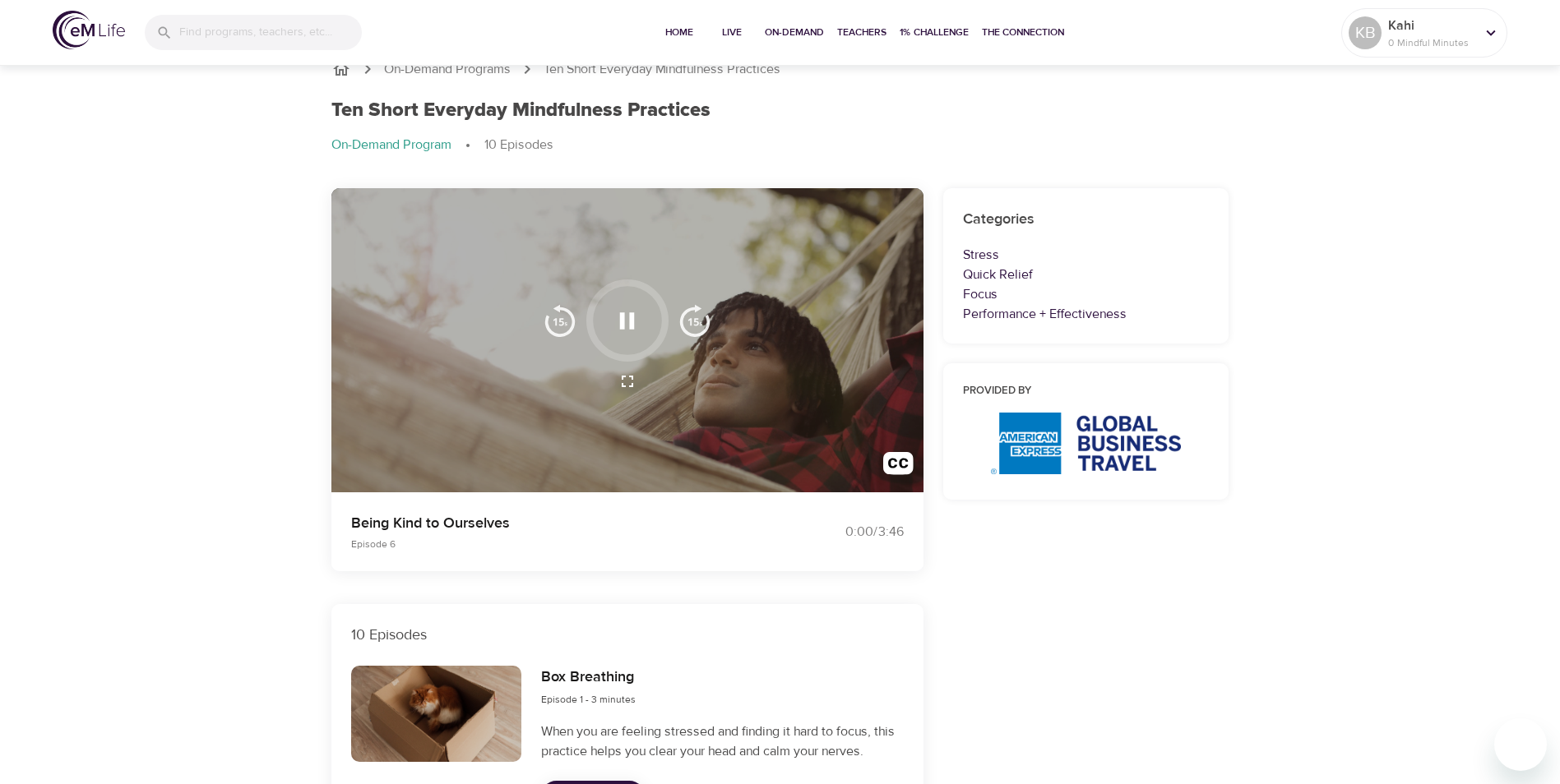
scroll to position [0, 0]
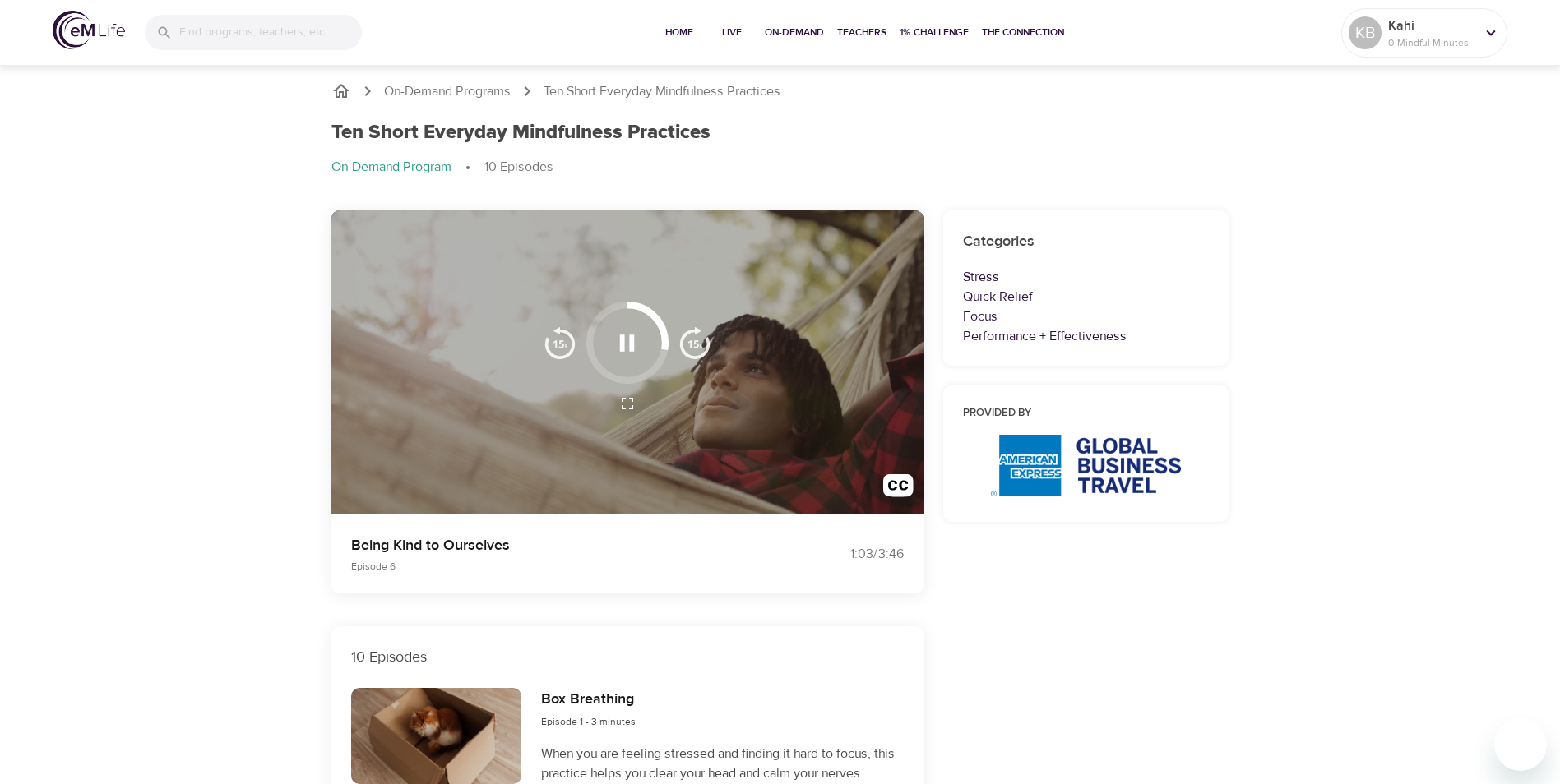
click at [682, 398] on div at bounding box center [627, 403] width 188 height 40
click at [688, 340] on img "button" at bounding box center [695, 343] width 33 height 33
click at [624, 340] on icon "button" at bounding box center [628, 343] width 15 height 17
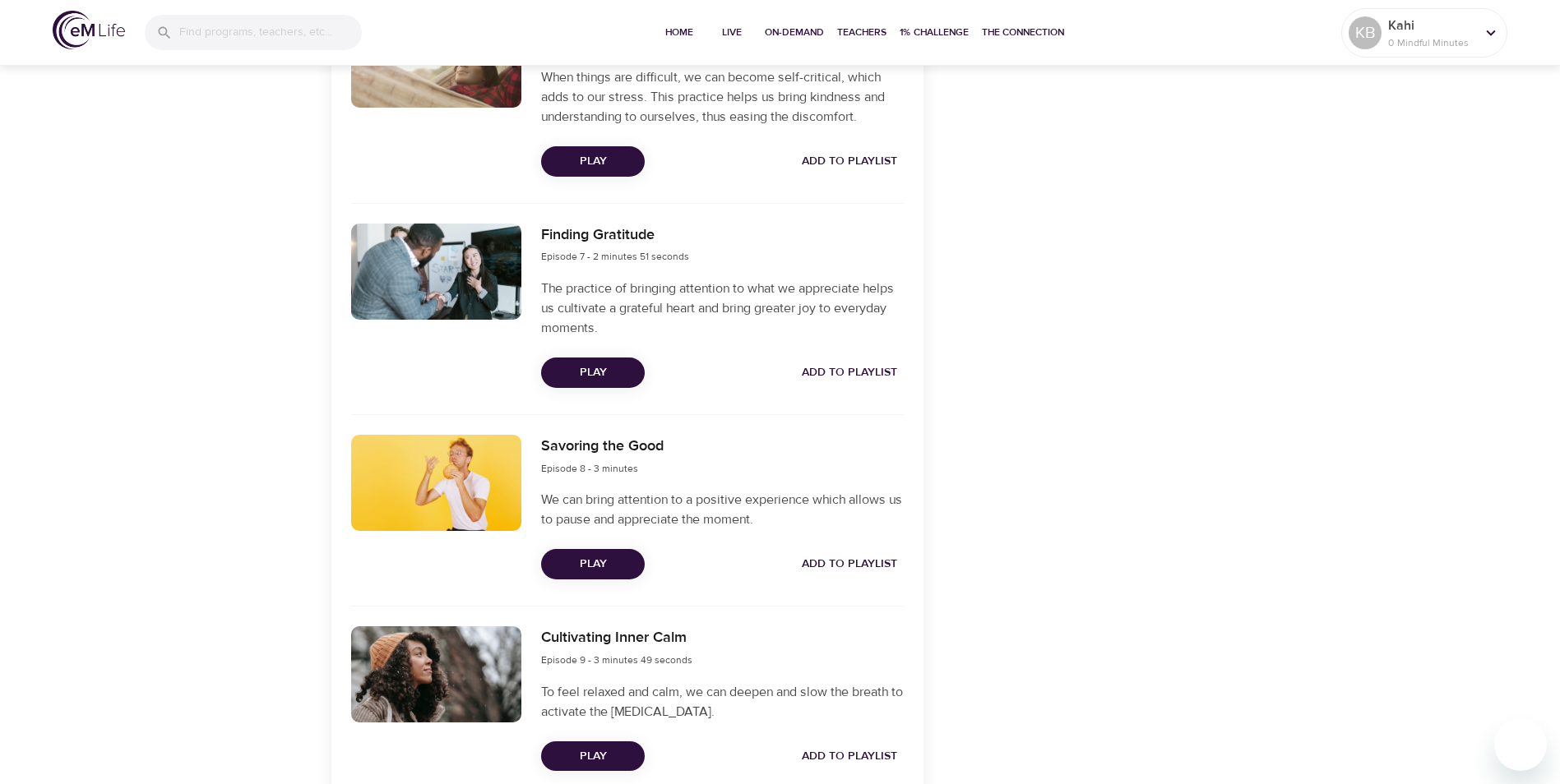
scroll to position [1726, 0]
